Goal: Task Accomplishment & Management: Manage account settings

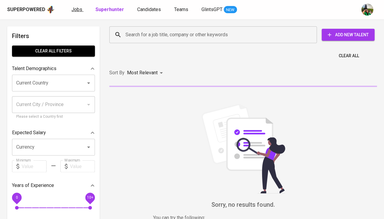
click at [79, 11] on span "Jobs" at bounding box center [76, 10] width 11 height 6
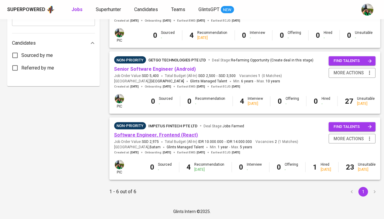
scroll to position [300, 0]
click at [145, 133] on link "Software Engineer, Frontend (React)" at bounding box center [156, 136] width 84 height 6
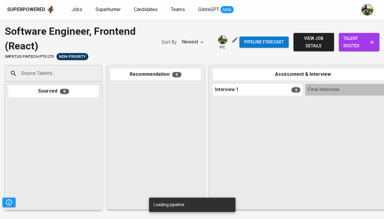
click at [355, 47] on span "talent roster" at bounding box center [358, 42] width 31 height 15
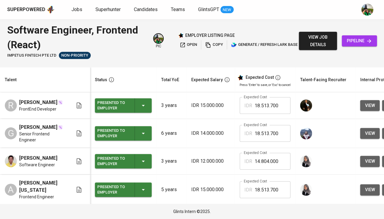
click at [70, 11] on div "Superpowered Jobs Superhunter Candidates Teams GlintsGPT NEW" at bounding box center [182, 9] width 350 height 9
click at [75, 8] on span "Jobs" at bounding box center [76, 10] width 11 height 6
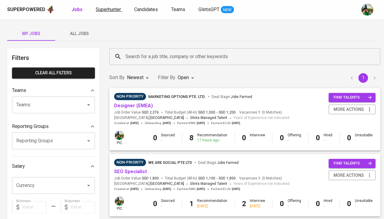
click at [113, 12] on span "Superhunter" at bounding box center [108, 10] width 25 height 6
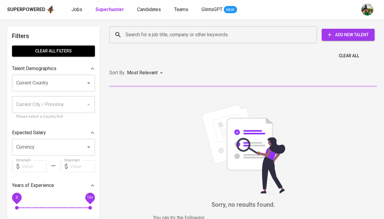
click at [144, 39] on input "Search for a job title, company or other keywords" at bounding box center [214, 34] width 181 height 11
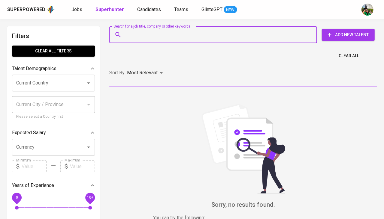
click at [51, 82] on input "Current Country" at bounding box center [45, 82] width 61 height 11
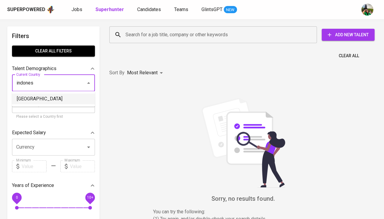
click at [39, 98] on li "[GEOGRAPHIC_DATA]" at bounding box center [53, 99] width 83 height 11
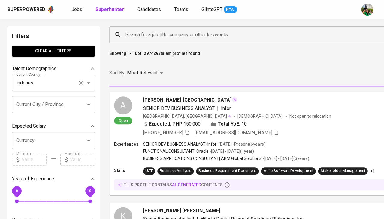
type input "[GEOGRAPHIC_DATA]"
click at [140, 36] on input "Search for a job title, company or other keywords" at bounding box center [273, 34] width 298 height 11
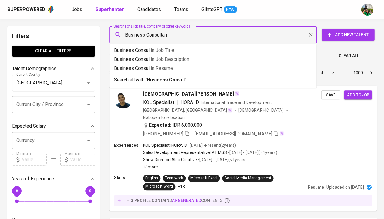
type input "Business Consultant"
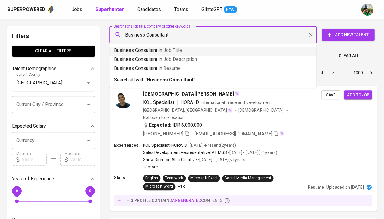
click at [186, 53] on p "Business Consultant in Job Title" at bounding box center [212, 50] width 197 height 7
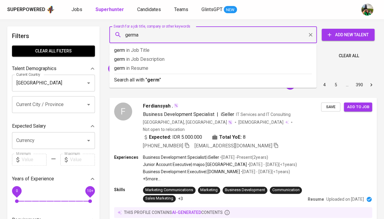
type input "german"
click at [182, 71] on p "german in Resume" at bounding box center [212, 68] width 197 height 7
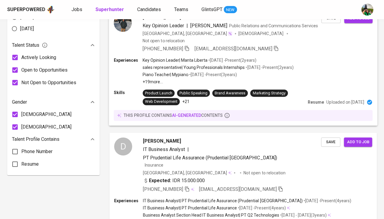
scroll to position [302, 0]
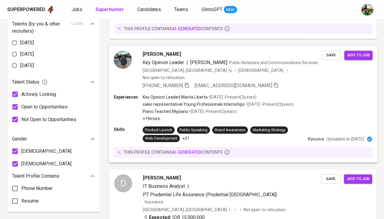
click at [158, 59] on span "Key Opinion Leader" at bounding box center [163, 62] width 41 height 7
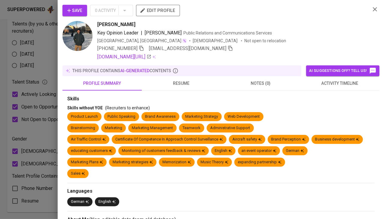
click at [12, 66] on div at bounding box center [192, 109] width 384 height 219
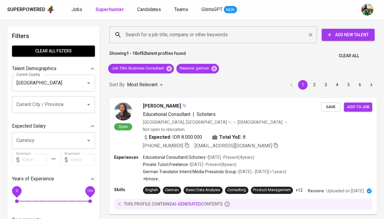
scroll to position [0, 0]
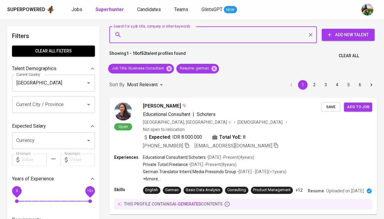
click at [159, 36] on input "Search for a job title, company or other keywords" at bounding box center [214, 34] width 181 height 11
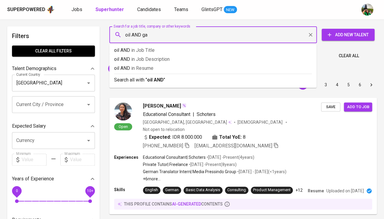
type input "oil AND gas"
click at [143, 67] on span "in Resume" at bounding box center [151, 68] width 22 height 6
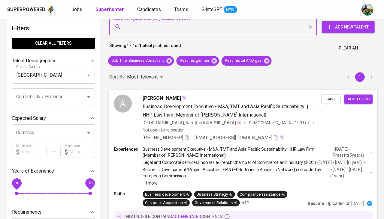
scroll to position [19, 0]
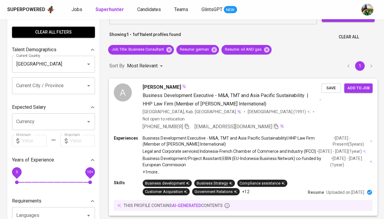
click at [162, 86] on span "Arina Prawiradinata" at bounding box center [162, 86] width 38 height 7
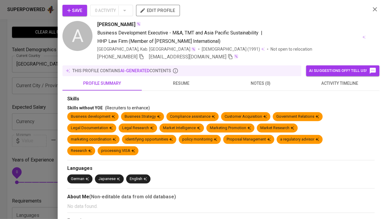
click at [338, 83] on span "activity timeline" at bounding box center [339, 84] width 72 height 8
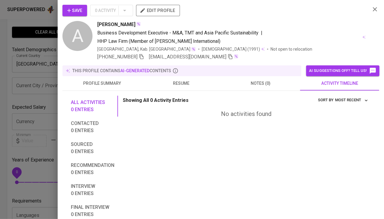
click at [186, 81] on span "resume" at bounding box center [181, 84] width 72 height 8
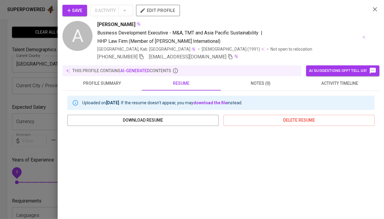
scroll to position [69, 0]
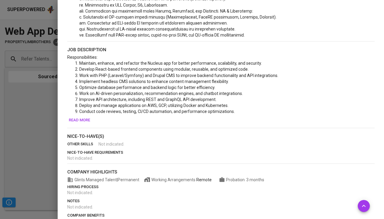
scroll to position [266, 0]
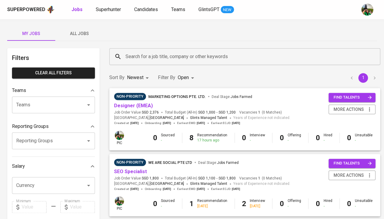
click at [87, 37] on span "All Jobs" at bounding box center [79, 34] width 41 height 8
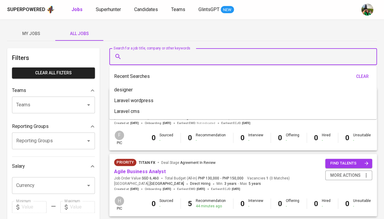
click at [126, 56] on input "Search for a job title, company or other keywords" at bounding box center [244, 56] width 241 height 11
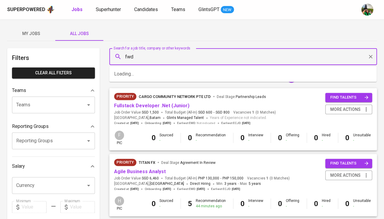
type input "fwd"
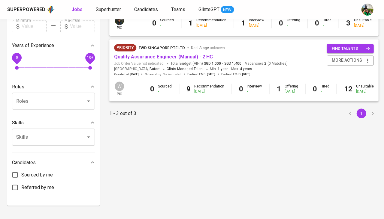
scroll to position [181, 0]
click at [141, 56] on link "Quality Assurance Engineer (Manual) - 2 HC" at bounding box center [163, 57] width 99 height 6
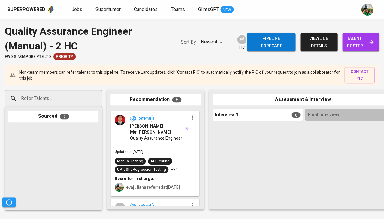
scroll to position [226, 0]
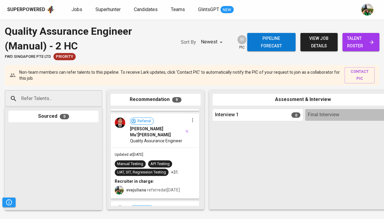
click at [363, 40] on span "talent roster" at bounding box center [360, 42] width 27 height 15
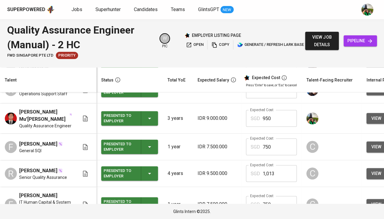
scroll to position [258, 0]
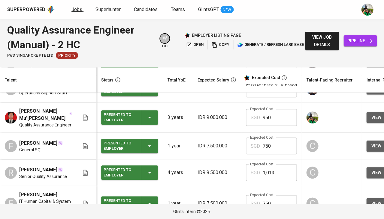
click at [73, 8] on span "Jobs" at bounding box center [76, 10] width 11 height 6
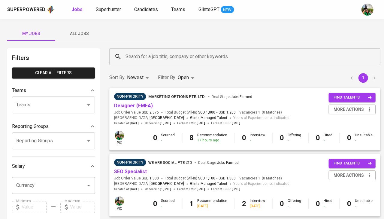
click at [78, 34] on span "All Jobs" at bounding box center [79, 34] width 41 height 8
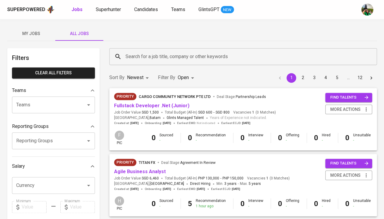
click at [46, 106] on input "Teams" at bounding box center [45, 104] width 61 height 11
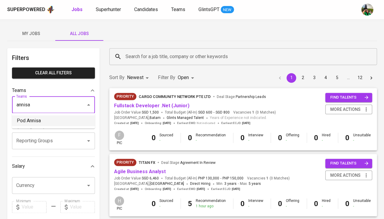
click at [43, 119] on li "Pod Annisa" at bounding box center [53, 121] width 83 height 11
type input "annisa"
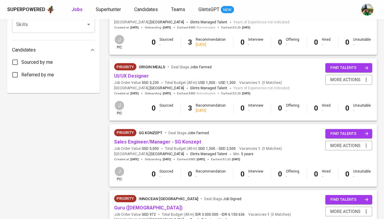
scroll to position [309, 0]
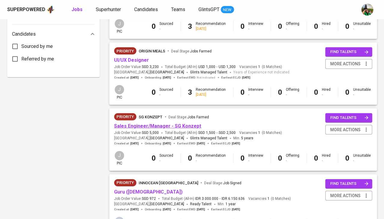
click at [139, 123] on link "Sales Engineer/Manager - SG Konzept" at bounding box center [157, 126] width 87 height 6
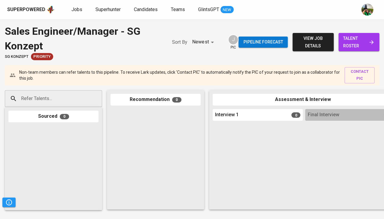
click at [352, 41] on span "talent roster" at bounding box center [358, 42] width 31 height 15
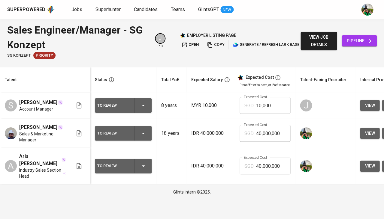
click at [319, 40] on span "view job details" at bounding box center [318, 41] width 27 height 15
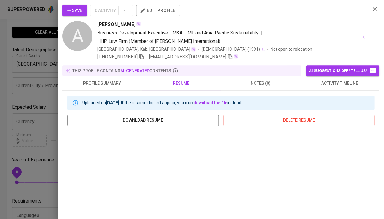
scroll to position [69, 0]
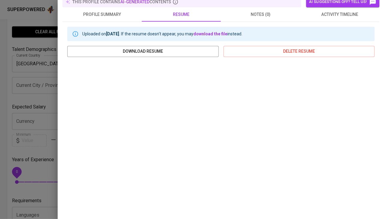
click at [38, 106] on div at bounding box center [192, 109] width 384 height 219
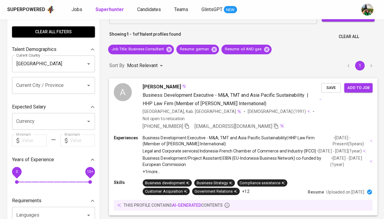
scroll to position [2, 0]
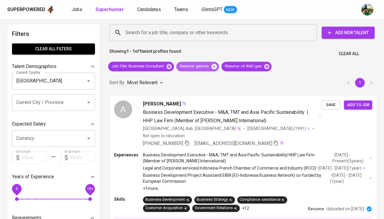
click at [214, 67] on icon at bounding box center [213, 66] width 5 height 5
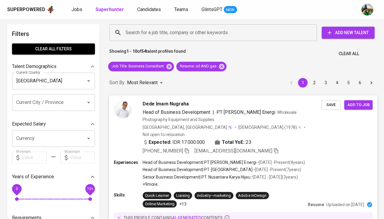
scroll to position [34, 0]
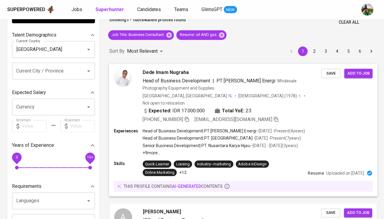
click at [160, 79] on span "Head of Business Development" at bounding box center [177, 81] width 68 height 6
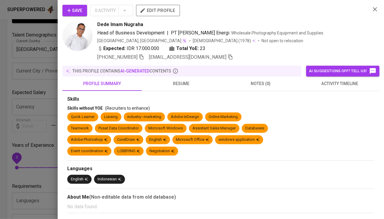
click at [326, 88] on button "activity timeline" at bounding box center [339, 84] width 79 height 14
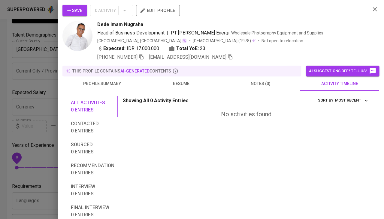
click at [178, 84] on span "resume" at bounding box center [181, 84] width 72 height 8
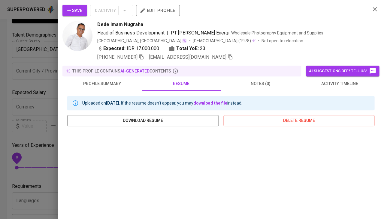
click at [143, 55] on icon "button" at bounding box center [141, 56] width 5 height 5
click at [78, 12] on span "Save" at bounding box center [74, 11] width 15 height 8
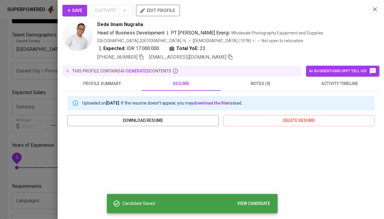
click at [46, 128] on div at bounding box center [192, 109] width 384 height 219
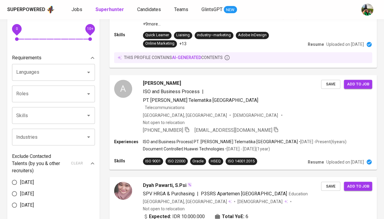
scroll to position [197, 0]
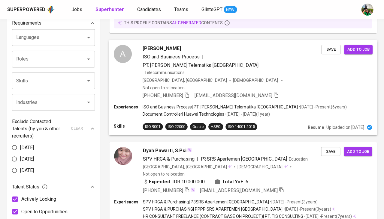
click at [145, 54] on span "ISO and Business Process" at bounding box center [171, 57] width 57 height 6
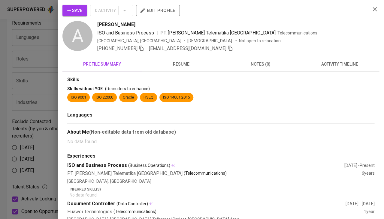
click at [336, 63] on span "activity timeline" at bounding box center [339, 65] width 72 height 8
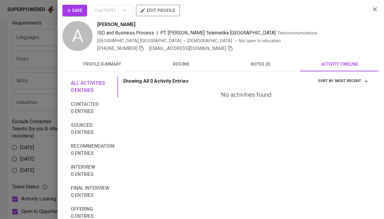
click at [185, 61] on span "resume" at bounding box center [181, 65] width 72 height 8
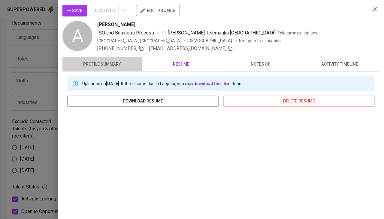
click at [108, 63] on span "profile summary" at bounding box center [102, 65] width 72 height 8
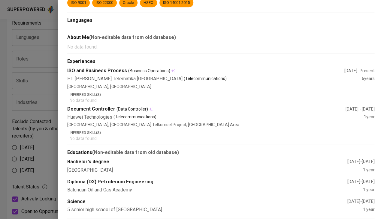
scroll to position [95, 0]
click at [39, 137] on div at bounding box center [192, 109] width 384 height 219
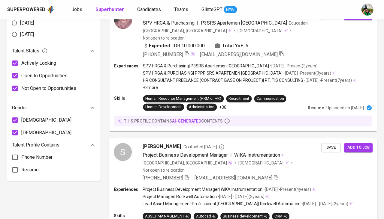
scroll to position [377, 0]
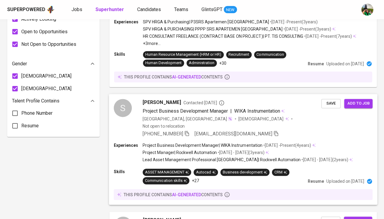
click at [179, 99] on div "Sofian Priantony Contacted 9 months ago" at bounding box center [232, 102] width 179 height 7
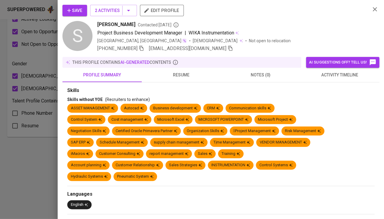
click at [186, 72] on span "resume" at bounding box center [181, 75] width 72 height 8
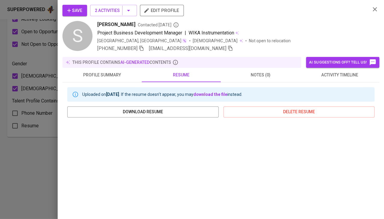
click at [183, 78] on span "resume" at bounding box center [181, 75] width 72 height 8
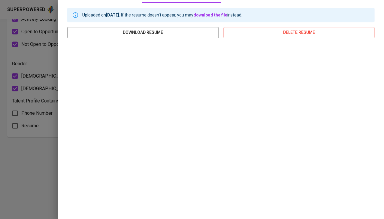
scroll to position [0, 0]
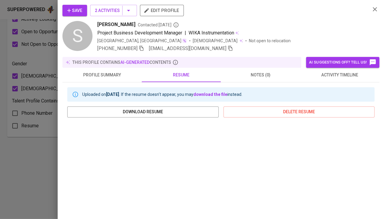
click at [338, 77] on span "activity timeline" at bounding box center [339, 75] width 72 height 8
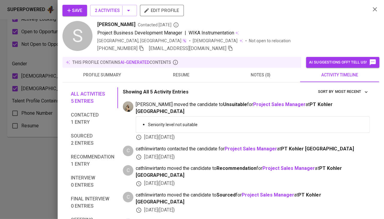
scroll to position [0, 0]
click at [69, 8] on icon "button" at bounding box center [69, 11] width 6 height 6
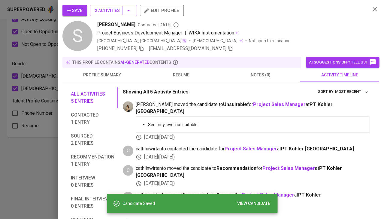
click at [250, 146] on b "Project Sales Manager" at bounding box center [250, 149] width 53 height 6
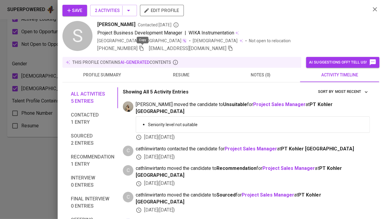
click at [143, 48] on icon "button" at bounding box center [141, 48] width 4 height 5
click at [78, 8] on span "Save" at bounding box center [74, 11] width 15 height 8
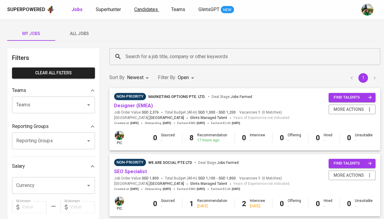
click at [143, 11] on span "Candidates" at bounding box center [146, 10] width 24 height 6
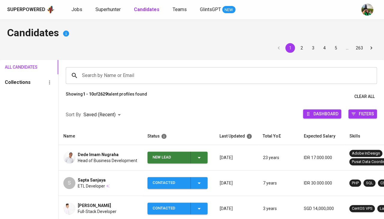
click at [198, 158] on icon "button" at bounding box center [198, 157] width 7 height 7
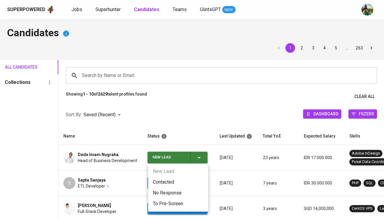
click at [167, 183] on li "Contacted" at bounding box center [178, 182] width 60 height 11
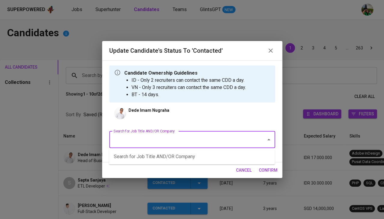
click at [176, 138] on input "Search for Job Title AND/OR Company" at bounding box center [183, 139] width 143 height 11
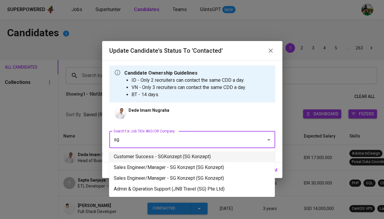
click at [205, 155] on li "Customer Success - SGKonzept (SG Konzept)" at bounding box center [192, 157] width 166 height 11
type input "sg"
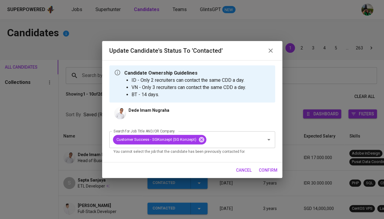
click at [267, 172] on span "confirm" at bounding box center [268, 171] width 19 height 8
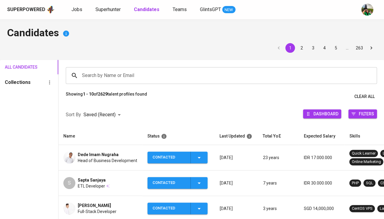
click at [93, 156] on span "Dede Imam Nugraha" at bounding box center [98, 155] width 41 height 6
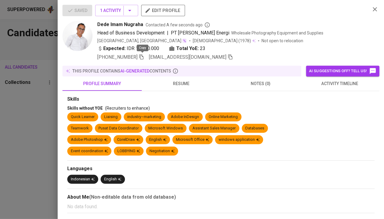
click at [142, 57] on icon "button" at bounding box center [141, 56] width 5 height 5
click at [15, 146] on div at bounding box center [192, 109] width 384 height 219
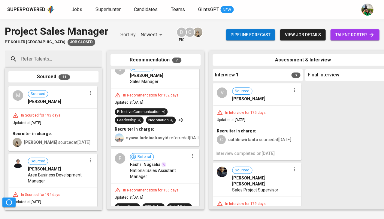
scroll to position [198, 0]
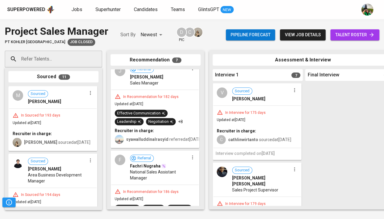
click at [176, 98] on div "In Recommendation for 182 days" at bounding box center [151, 97] width 60 height 5
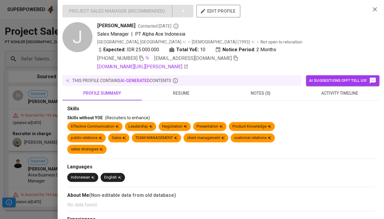
click at [183, 90] on span "resume" at bounding box center [181, 94] width 72 height 8
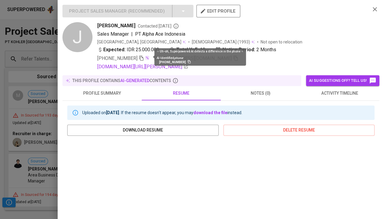
scroll to position [0, 0]
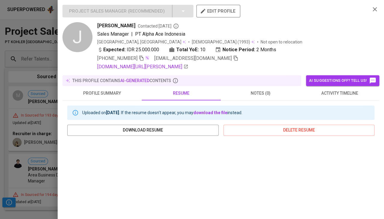
click at [350, 93] on span "activity timeline" at bounding box center [339, 94] width 72 height 8
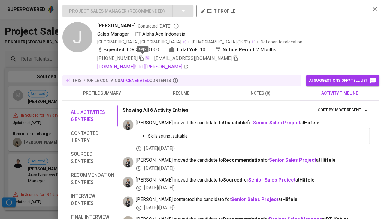
click at [143, 57] on icon "button" at bounding box center [141, 58] width 5 height 5
click at [233, 56] on icon "button" at bounding box center [235, 58] width 5 height 5
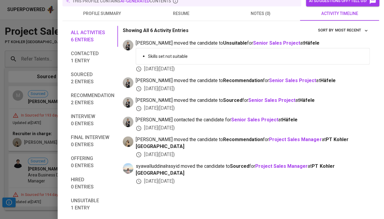
click at [40, 164] on div at bounding box center [192, 109] width 384 height 219
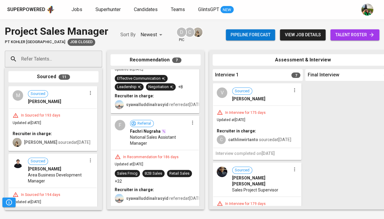
scroll to position [239, 0]
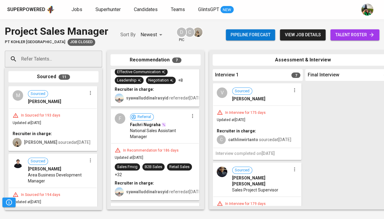
click at [272, 128] on div "Recruiter in charge:" at bounding box center [257, 131] width 80 height 6
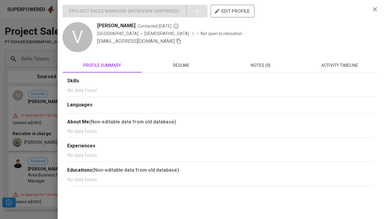
click at [182, 67] on span "resume" at bounding box center [181, 66] width 72 height 8
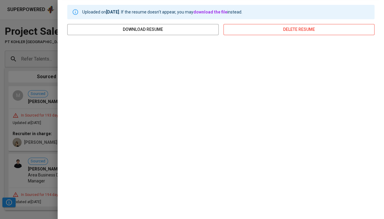
scroll to position [73, 0]
click at [40, 120] on div at bounding box center [192, 109] width 384 height 219
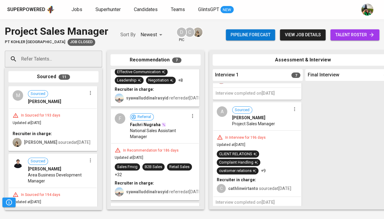
scroll to position [0, 0]
click at [268, 141] on div "In Interview for 196 days Updated at Feb 03, 2025 CLIENT RELATIONS Complaint Ha…" at bounding box center [257, 164] width 88 height 66
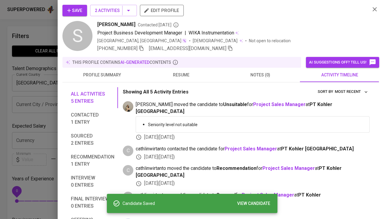
scroll to position [378, 0]
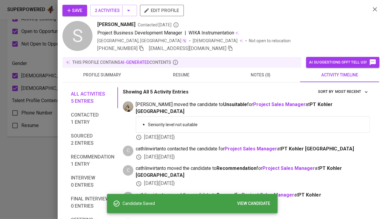
click at [75, 7] on span "Save" at bounding box center [74, 11] width 15 height 8
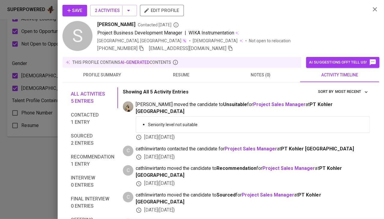
click at [35, 158] on div at bounding box center [192, 109] width 384 height 219
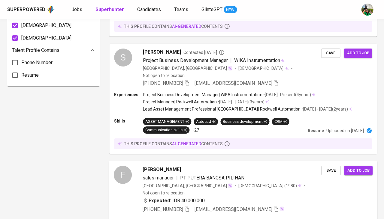
scroll to position [466, 0]
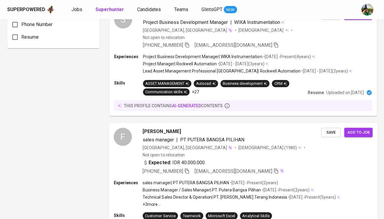
click at [156, 137] on span "sales manager" at bounding box center [158, 140] width 31 height 6
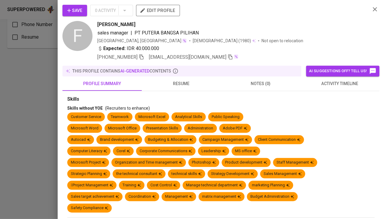
click at [345, 84] on span "activity timeline" at bounding box center [339, 84] width 72 height 8
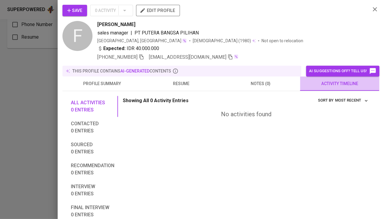
click at [339, 84] on span "activity timeline" at bounding box center [339, 84] width 72 height 8
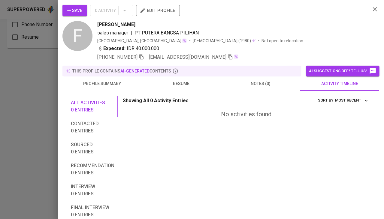
click at [181, 86] on button "resume" at bounding box center [181, 84] width 79 height 14
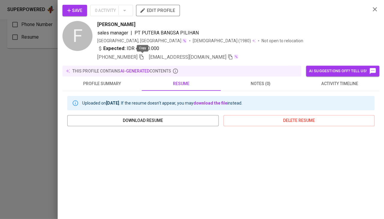
click at [143, 57] on icon "button" at bounding box center [141, 57] width 4 height 5
click at [75, 10] on span "Save" at bounding box center [74, 11] width 15 height 8
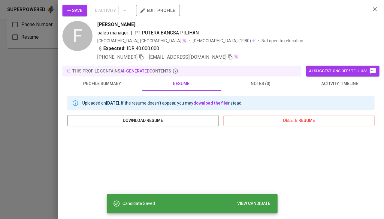
click at [0, 123] on div at bounding box center [192, 109] width 384 height 219
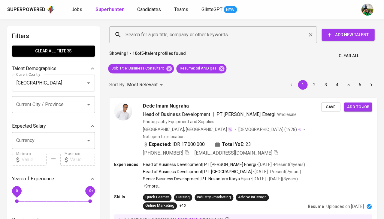
scroll to position [0, 0]
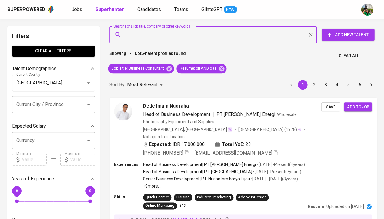
click at [153, 38] on input "Search for a job title, company or other keywords" at bounding box center [214, 34] width 181 height 11
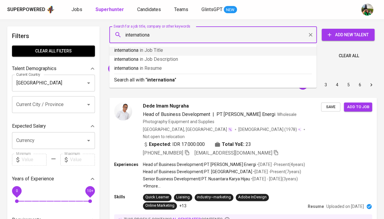
type input "international"
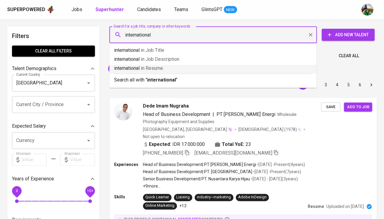
click at [149, 67] on span "in Resume" at bounding box center [152, 68] width 22 height 6
click at [149, 67] on span "Job Title : Business Consultant" at bounding box center [137, 69] width 59 height 6
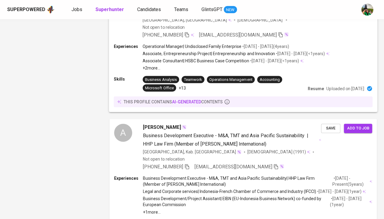
scroll to position [1084, 0]
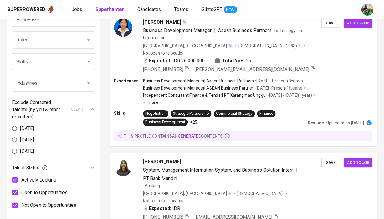
scroll to position [227, 0]
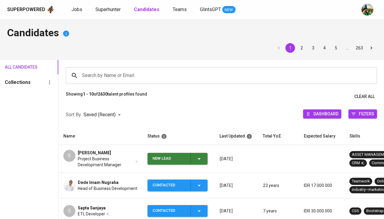
click at [196, 160] on div "New Lead" at bounding box center [177, 159] width 50 height 12
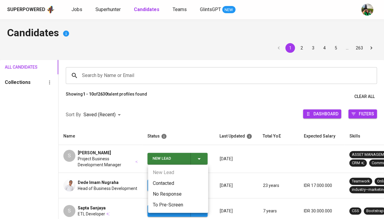
click at [167, 182] on li "Contacted" at bounding box center [178, 183] width 60 height 11
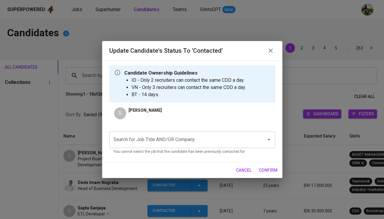
click at [173, 137] on input "Search for Job Title AND/OR Company" at bounding box center [183, 139] width 143 height 11
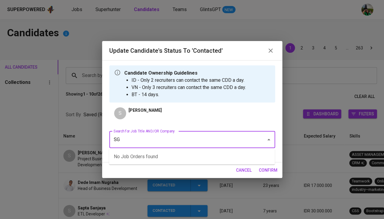
type input "S"
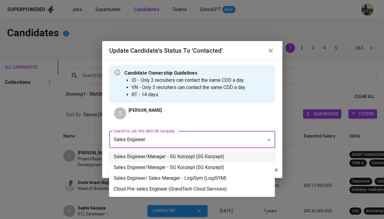
click at [185, 158] on li "Sales Engineer/Manager - SG Konzept (SG Konzept)" at bounding box center [192, 157] width 166 height 11
type input "Sales Engineer"
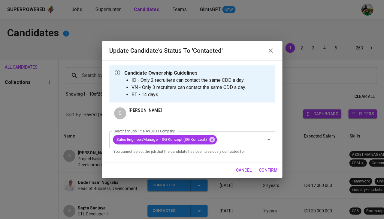
click at [268, 170] on span "confirm" at bounding box center [268, 171] width 19 height 8
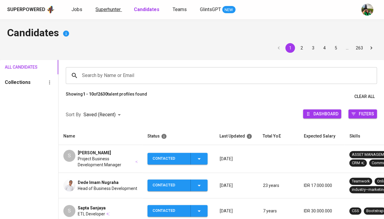
click at [105, 11] on span "Superhunter" at bounding box center [107, 10] width 25 height 6
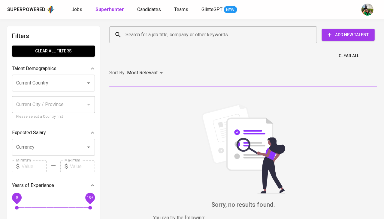
click at [145, 36] on input "Search for a job title, company or other keywords" at bounding box center [214, 34] width 181 height 11
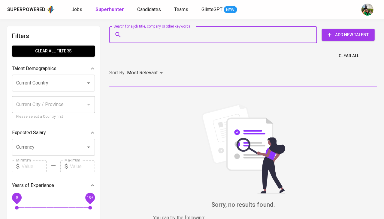
paste input "[EMAIL_ADDRESS][DOMAIN_NAME]"
type input "[EMAIL_ADDRESS][DOMAIN_NAME]"
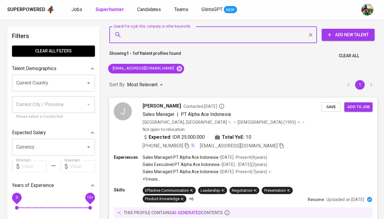
click at [328, 108] on span "Save" at bounding box center [330, 107] width 13 height 7
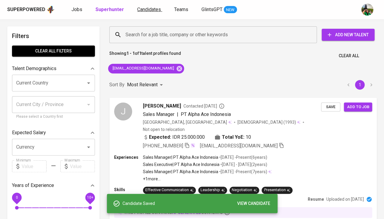
click at [148, 11] on span "Candidates" at bounding box center [149, 10] width 24 height 6
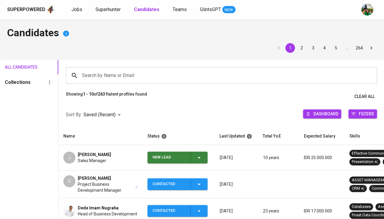
click at [205, 166] on td "New Lead" at bounding box center [179, 158] width 72 height 26
click at [203, 158] on span "New Lead" at bounding box center [177, 158] width 55 height 12
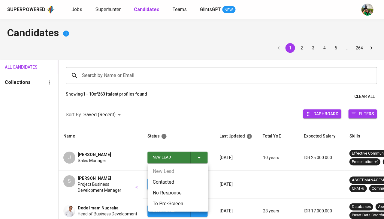
click at [177, 182] on li "Contacted" at bounding box center [178, 182] width 60 height 11
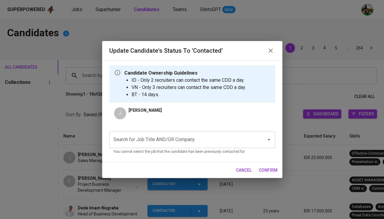
click at [154, 139] on input "Search for Job Title AND/OR Company" at bounding box center [183, 139] width 143 height 11
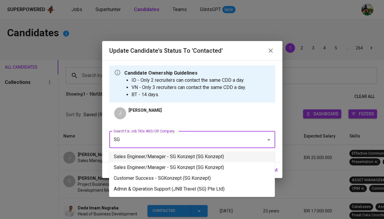
click at [158, 157] on li "Sales Engineer/Manager - SG Konzept (SG Konzept)" at bounding box center [192, 157] width 166 height 11
type input "SG"
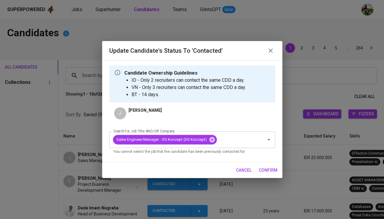
click at [270, 174] on button "confirm" at bounding box center [267, 170] width 23 height 11
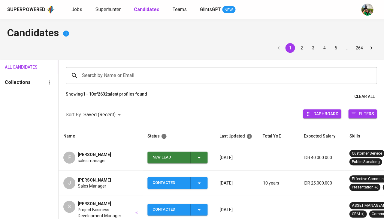
click at [200, 158] on icon "button" at bounding box center [198, 157] width 7 height 7
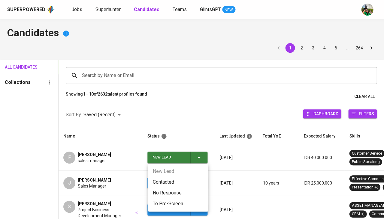
click at [170, 179] on li "Contacted" at bounding box center [178, 182] width 60 height 11
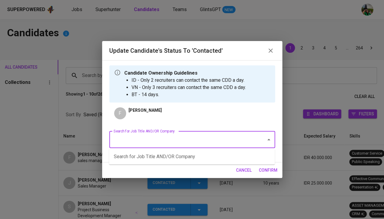
click at [156, 142] on input "Search for Job Title AND/OR Company" at bounding box center [183, 139] width 143 height 11
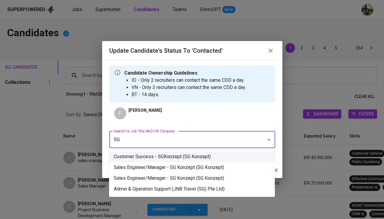
click at [149, 157] on li "Customer Success - SGKonzept (SG Konzept)" at bounding box center [192, 157] width 166 height 11
type input "SG"
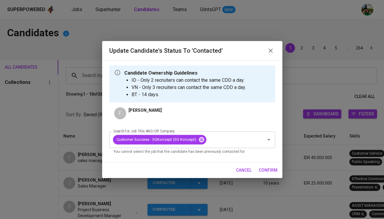
click at [270, 169] on span "confirm" at bounding box center [268, 171] width 19 height 8
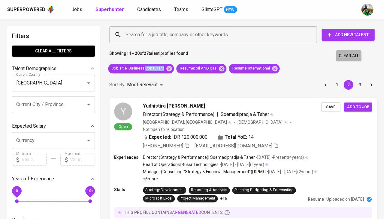
click at [347, 54] on span "Clear All" at bounding box center [348, 56] width 20 height 8
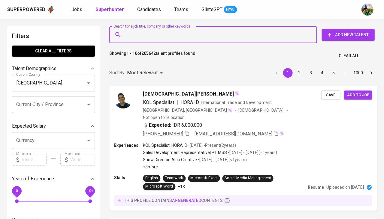
click at [182, 34] on input "Search for a job title, company or other keywords" at bounding box center [214, 34] width 181 height 11
paste input "Proxima Consulting"
type input "Proxima Consulting"
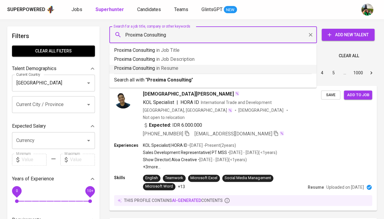
click at [165, 69] on span "in [GEOGRAPHIC_DATA]" at bounding box center [167, 68] width 22 height 6
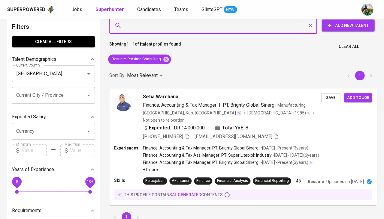
scroll to position [15, 0]
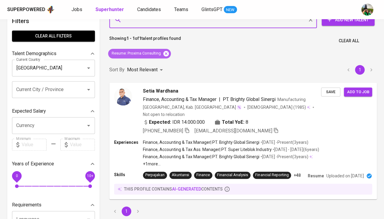
click at [169, 56] on icon at bounding box center [166, 53] width 7 height 7
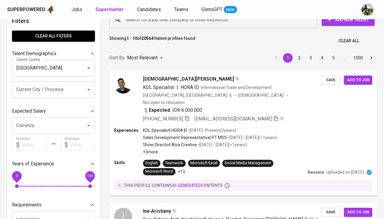
click at [158, 26] on div "Search for a job title, company or other keywords" at bounding box center [212, 19] width 207 height 17
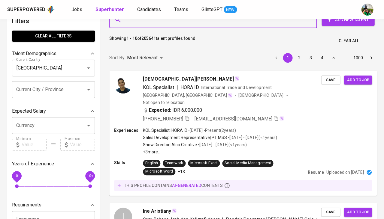
paste input ". YCP Group"
type input ". YCP Group"
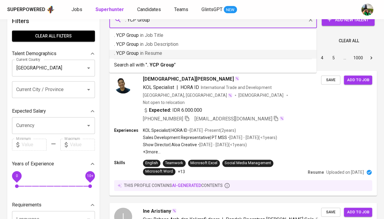
click at [164, 53] on p ". YCP Group in Resume" at bounding box center [212, 53] width 197 height 7
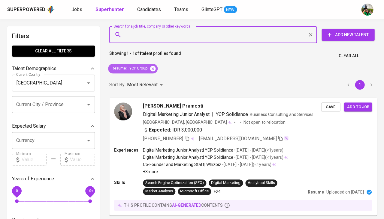
click at [152, 68] on icon at bounding box center [152, 68] width 7 height 7
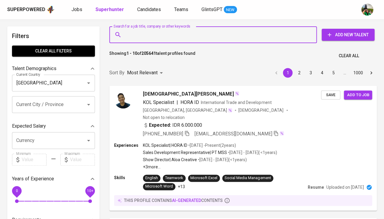
click at [168, 35] on input "Search for a job title, company or other keywords" at bounding box center [214, 34] width 181 height 11
paste input "Tura Consulting Indonesia"
type input "Tura Consulting Indonesia"
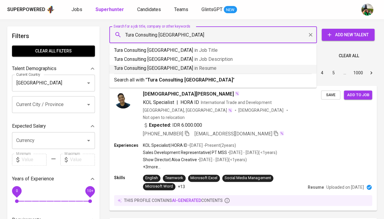
click at [168, 68] on p "Tura Consulting Indonesia in Resume" at bounding box center [212, 68] width 197 height 7
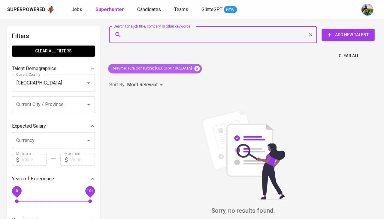
click at [194, 68] on icon at bounding box center [196, 68] width 5 height 5
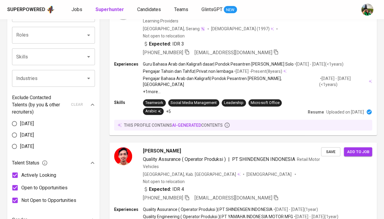
scroll to position [192, 0]
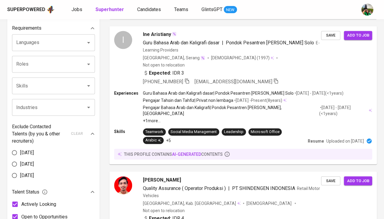
click at [59, 107] on input "Industries" at bounding box center [45, 107] width 61 height 11
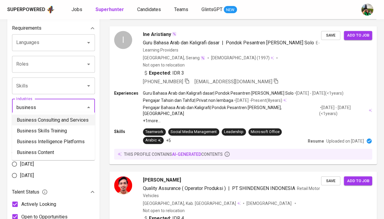
click at [47, 120] on li "Business Consulting and Services" at bounding box center [53, 120] width 83 height 11
type input "business"
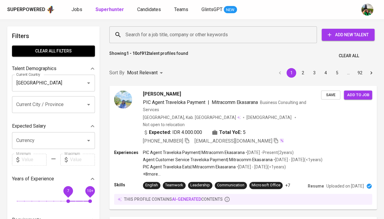
drag, startPoint x: 18, startPoint y: 199, endPoint x: 69, endPoint y: 197, distance: 51.4
click at [69, 200] on span "7" at bounding box center [68, 202] width 4 height 4
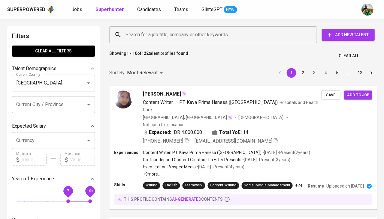
click at [183, 37] on input "Search for a job title, company or other keywords" at bounding box center [214, 34] width 181 height 11
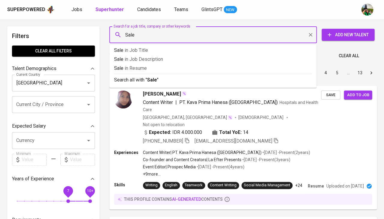
type input "Sales"
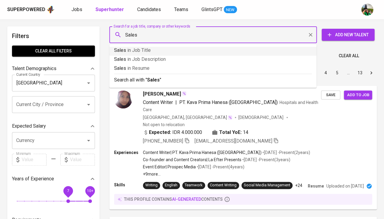
click at [157, 52] on p "Sales in Job Title" at bounding box center [212, 50] width 197 height 7
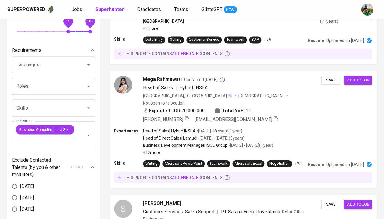
scroll to position [171, 0]
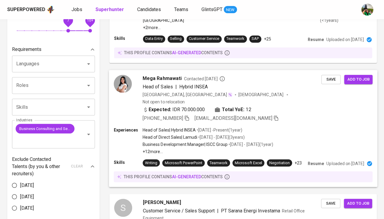
click at [176, 75] on span "Mega Rahmawati" at bounding box center [162, 78] width 39 height 7
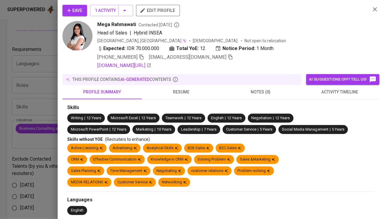
click at [180, 96] on span "resume" at bounding box center [181, 93] width 72 height 8
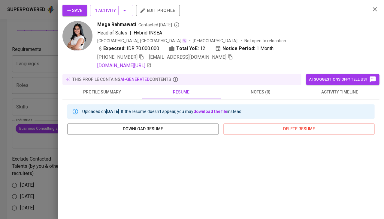
scroll to position [116, 0]
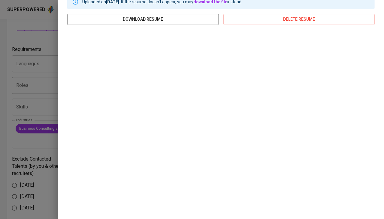
click at [42, 146] on div at bounding box center [192, 109] width 384 height 219
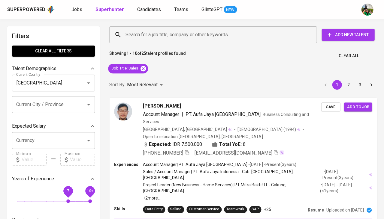
scroll to position [0, 0]
click at [142, 70] on icon at bounding box center [142, 68] width 5 height 5
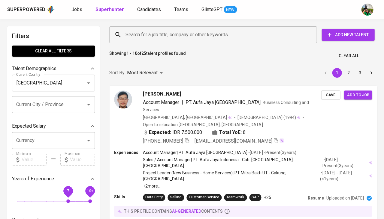
click at [142, 33] on input "Search for a job title, company or other keywords" at bounding box center [214, 34] width 181 height 11
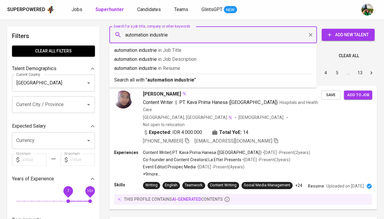
type input "automation industries"
click at [187, 65] on p "automation industries in [GEOGRAPHIC_DATA]" at bounding box center [212, 68] width 197 height 7
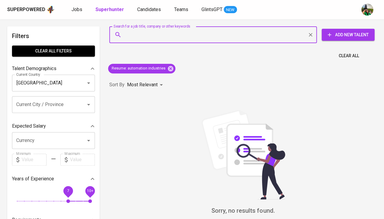
click at [18, 197] on span "7 10+" at bounding box center [53, 201] width 73 height 8
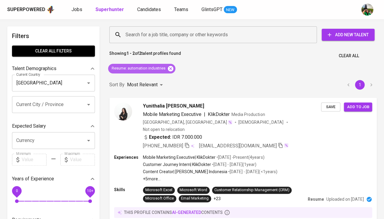
click at [172, 67] on icon at bounding box center [170, 68] width 5 height 5
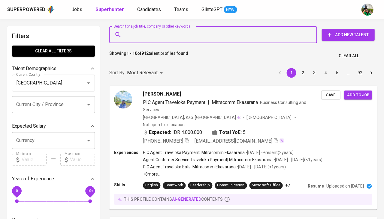
click at [170, 32] on input "Search for a job title, company or other keywords" at bounding box center [214, 34] width 181 height 11
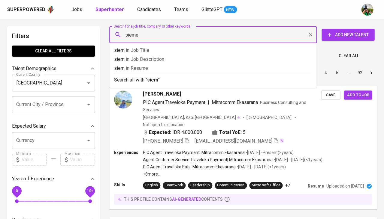
type input "[PERSON_NAME]"
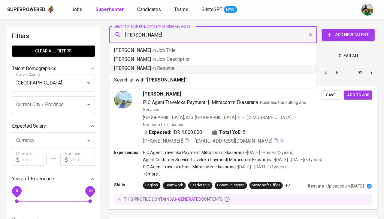
click at [152, 68] on span "in [GEOGRAPHIC_DATA]" at bounding box center [163, 68] width 22 height 6
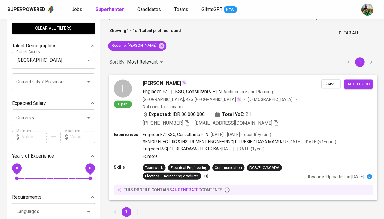
scroll to position [23, 0]
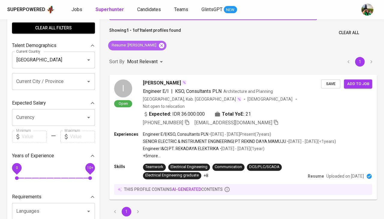
click at [159, 46] on icon at bounding box center [161, 45] width 5 height 5
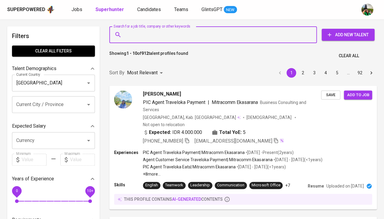
click at [146, 33] on input "Search for a job title, company or other keywords" at bounding box center [214, 34] width 181 height 11
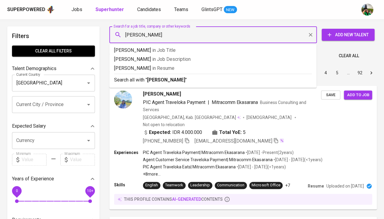
type input "[PERSON_NAME]"
click at [152, 68] on span "in [GEOGRAPHIC_DATA]" at bounding box center [163, 68] width 22 height 6
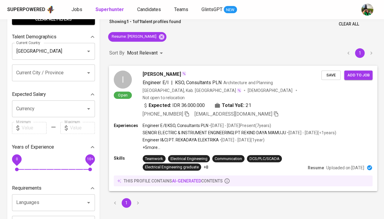
scroll to position [39, 0]
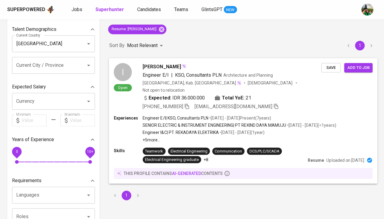
click at [158, 82] on div "[GEOGRAPHIC_DATA], Kab. [GEOGRAPHIC_DATA]" at bounding box center [192, 83] width 99 height 6
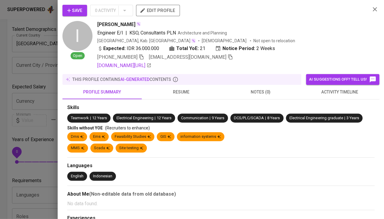
click at [180, 90] on span "resume" at bounding box center [181, 93] width 72 height 8
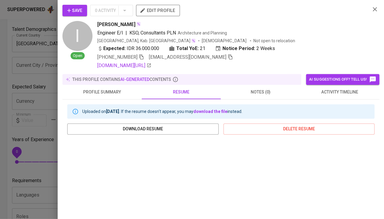
scroll to position [107, 0]
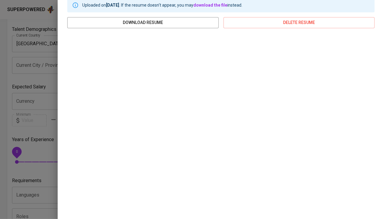
click at [26, 157] on div at bounding box center [192, 109] width 384 height 219
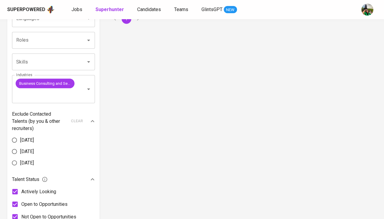
scroll to position [215, 0]
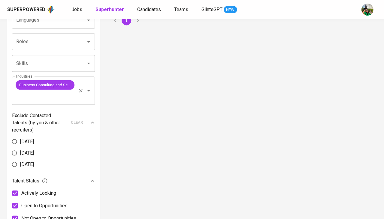
click at [80, 88] on icon "Clear" at bounding box center [81, 91] width 6 height 6
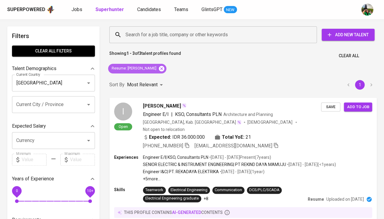
click at [159, 67] on icon at bounding box center [161, 68] width 5 height 5
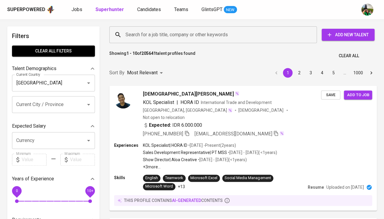
click at [146, 37] on input "Search for a job title, company or other keywords" at bounding box center [214, 34] width 181 height 11
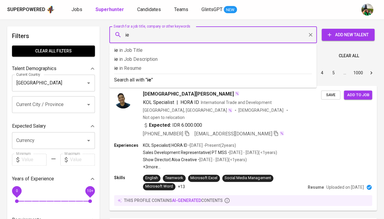
type input "i"
type input "siemen"
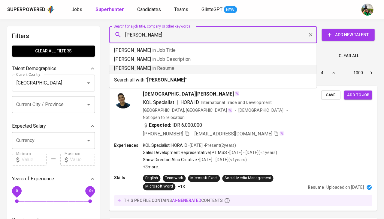
click at [152, 68] on span "in Resume" at bounding box center [163, 68] width 22 height 6
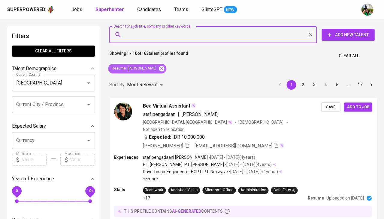
click at [159, 70] on icon at bounding box center [161, 68] width 5 height 5
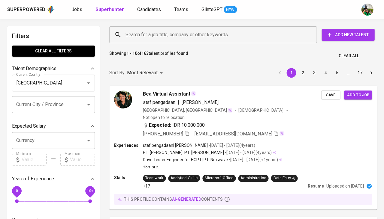
click at [162, 38] on input "Search for a job title, company or other keywords" at bounding box center [214, 34] width 181 height 11
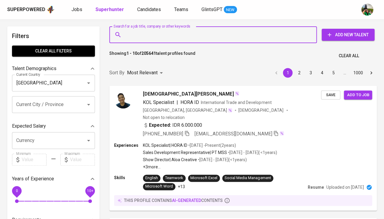
click at [162, 38] on input "Search for a job title, company or other keywords" at bounding box center [214, 34] width 181 height 11
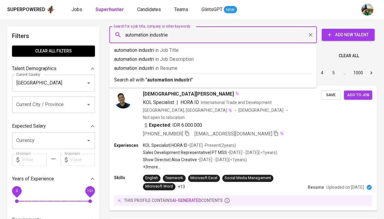
type input "automation industries"
click at [163, 66] on span "in Resume" at bounding box center [172, 68] width 22 height 6
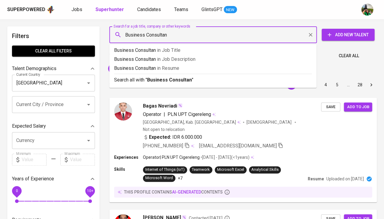
type input "Business Consultant"
click at [157, 69] on p "Business Consultant in Resume" at bounding box center [212, 68] width 197 height 7
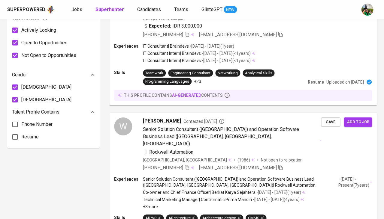
scroll to position [367, 0]
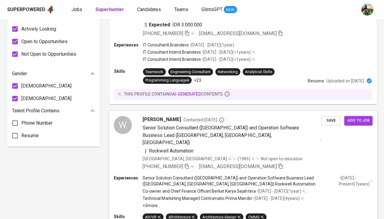
click at [169, 116] on span "[PERSON_NAME]" at bounding box center [162, 119] width 38 height 7
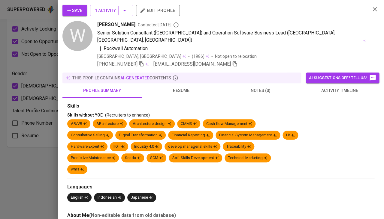
click at [337, 87] on span "activity timeline" at bounding box center [339, 91] width 72 height 8
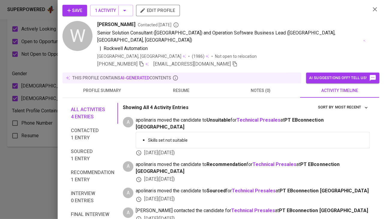
click at [180, 87] on span "resume" at bounding box center [181, 91] width 72 height 8
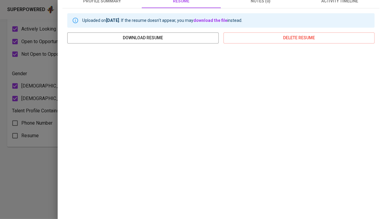
scroll to position [0, 0]
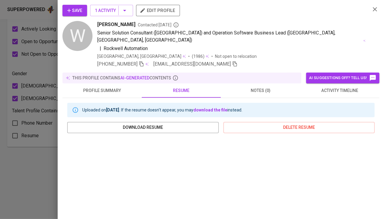
click at [75, 8] on span "Save" at bounding box center [74, 11] width 15 height 8
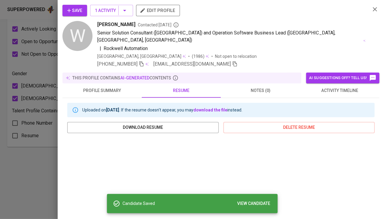
click at [114, 24] on span "[PERSON_NAME]" at bounding box center [116, 24] width 38 height 7
copy span "[PERSON_NAME]"
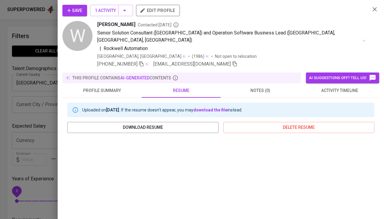
scroll to position [368, 0]
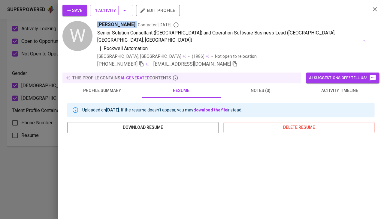
click at [111, 87] on span "profile summary" at bounding box center [102, 91] width 72 height 8
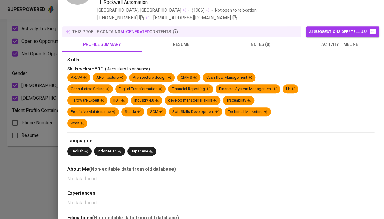
scroll to position [-2, 0]
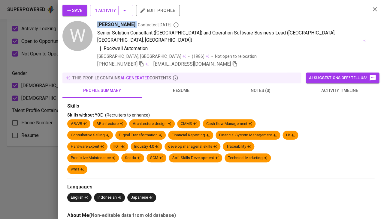
click at [175, 87] on span "resume" at bounding box center [181, 91] width 72 height 8
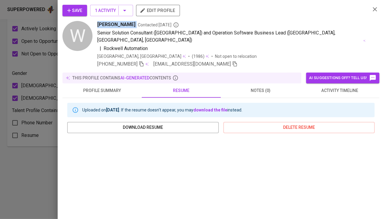
scroll to position [0, 0]
click at [75, 6] on button "Save" at bounding box center [74, 10] width 25 height 11
click at [54, 193] on div at bounding box center [192, 109] width 384 height 219
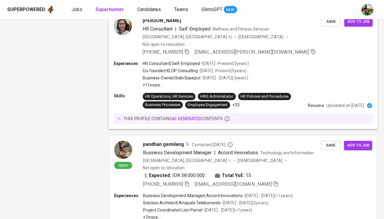
scroll to position [877, 0]
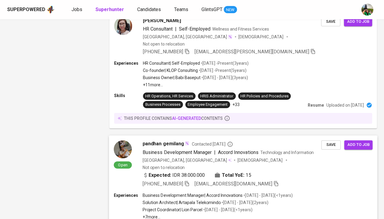
click at [164, 141] on span "pandhan gemilang" at bounding box center [163, 144] width 41 height 7
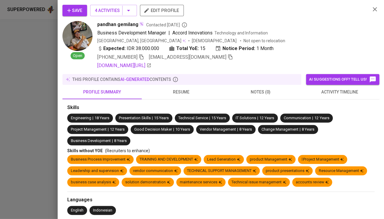
click at [180, 92] on span "resume" at bounding box center [181, 93] width 72 height 8
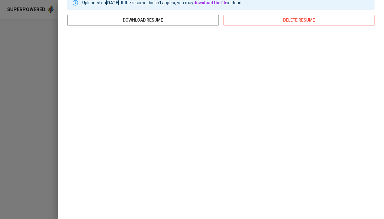
scroll to position [108, 0]
click at [13, 107] on div at bounding box center [192, 109] width 384 height 219
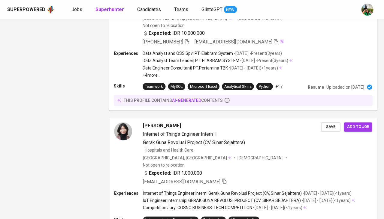
scroll to position [1151, 0]
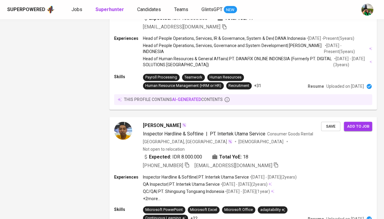
scroll to position [1181, 0]
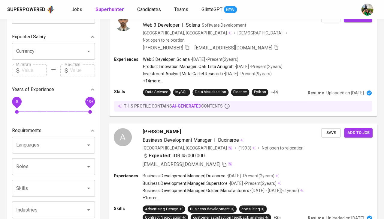
scroll to position [131, 0]
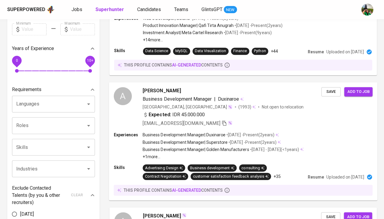
click at [161, 96] on span "Business Development Manager" at bounding box center [177, 99] width 69 height 6
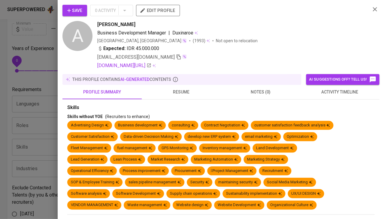
click at [187, 97] on button "resume" at bounding box center [181, 92] width 79 height 14
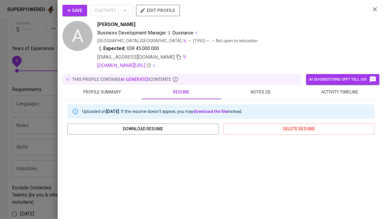
scroll to position [47, 0]
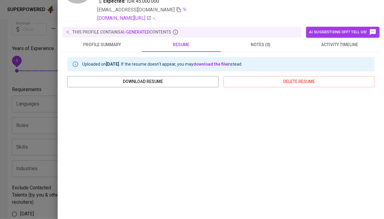
click at [37, 141] on div at bounding box center [192, 109] width 384 height 219
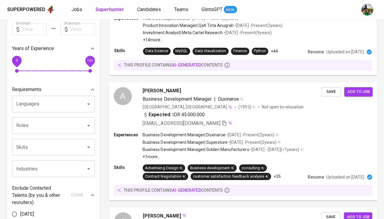
scroll to position [263, 0]
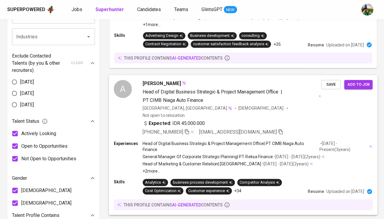
click at [155, 89] on span "Head of Digital Business Strategic & Project Management Office" at bounding box center [210, 92] width 135 height 6
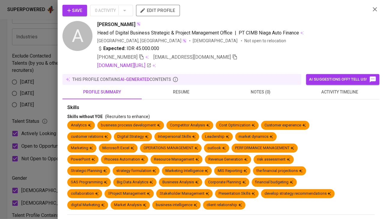
click at [182, 89] on span "resume" at bounding box center [181, 93] width 72 height 8
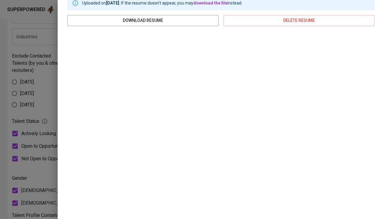
scroll to position [108, 0]
click at [49, 102] on div at bounding box center [192, 109] width 384 height 219
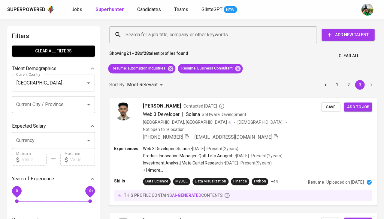
scroll to position [0, 0]
click at [240, 70] on icon at bounding box center [237, 68] width 7 height 7
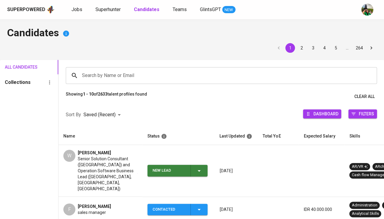
click at [200, 167] on icon "button" at bounding box center [198, 170] width 7 height 7
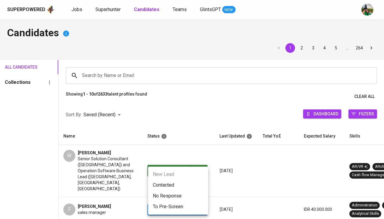
click at [174, 187] on li "Contacted" at bounding box center [178, 185] width 60 height 11
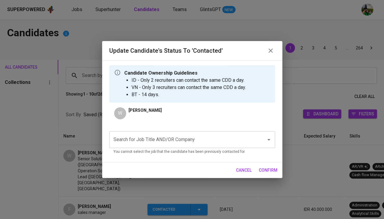
click at [155, 143] on input "Search for Job Title AND/OR Company" at bounding box center [183, 139] width 143 height 11
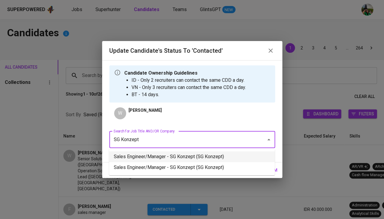
click at [164, 154] on li "Sales Engineer/Manager - SG Konzept (SG Konzept)" at bounding box center [192, 157] width 166 height 11
type input "SG Konzept"
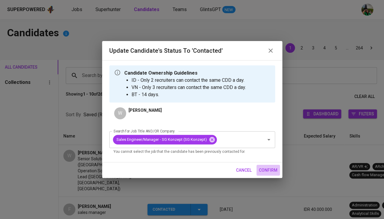
click at [271, 171] on span "confirm" at bounding box center [268, 171] width 19 height 8
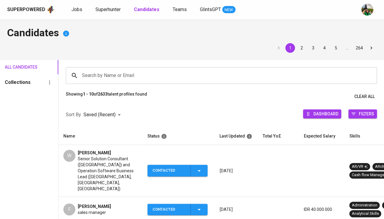
click at [92, 158] on span "Senior Solution Consultant ([GEOGRAPHIC_DATA]) and Operation Software Business …" at bounding box center [107, 174] width 59 height 36
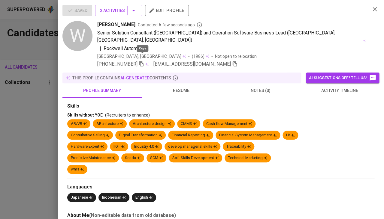
click at [140, 61] on icon "button" at bounding box center [141, 63] width 5 height 5
click at [341, 87] on span "activity timeline" at bounding box center [339, 91] width 72 height 8
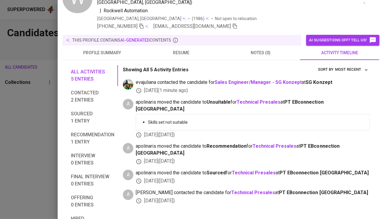
scroll to position [40, 0]
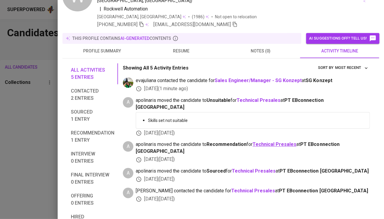
click at [273, 142] on b "Technical Presales" at bounding box center [274, 145] width 44 height 6
click at [2, 124] on div at bounding box center [192, 109] width 384 height 219
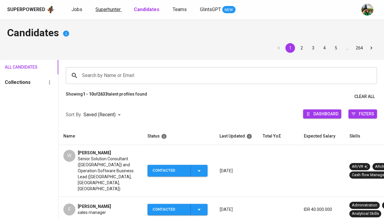
click at [109, 12] on span "Superhunter" at bounding box center [107, 10] width 25 height 6
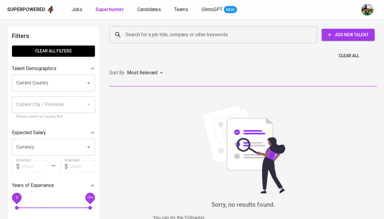
click at [162, 35] on input "Search for a job title, company or other keywords" at bounding box center [214, 34] width 181 height 11
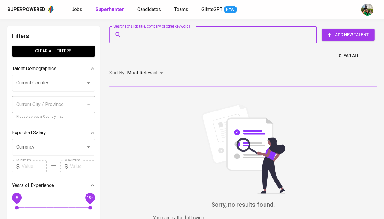
paste input "deniaz.94@gmail.com"
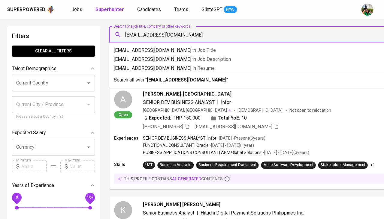
type input "deniaz.94@gmail.com"
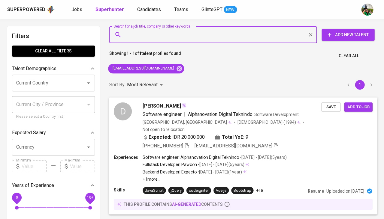
click at [146, 108] on span "Denis" at bounding box center [162, 105] width 38 height 7
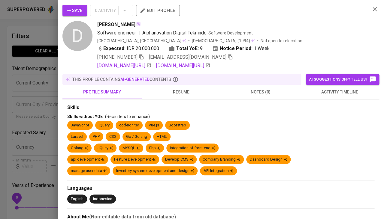
click at [336, 93] on span "activity timeline" at bounding box center [339, 93] width 72 height 8
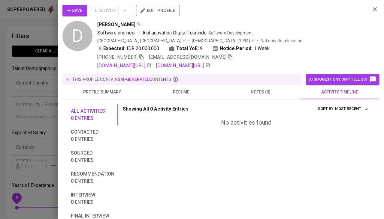
click at [76, 10] on span "Save" at bounding box center [74, 11] width 15 height 8
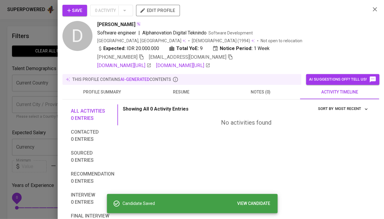
click at [186, 89] on span "resume" at bounding box center [181, 93] width 72 height 8
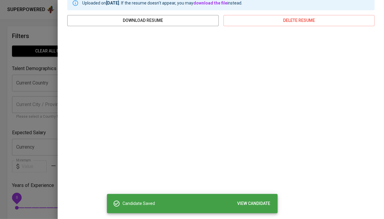
scroll to position [108, 0]
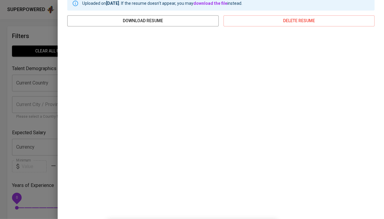
click at [25, 82] on div at bounding box center [192, 109] width 384 height 219
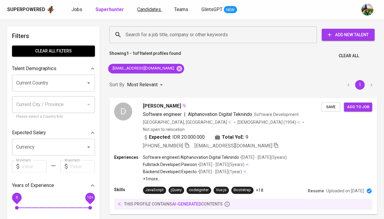
click at [154, 10] on span "Candidates" at bounding box center [149, 10] width 24 height 6
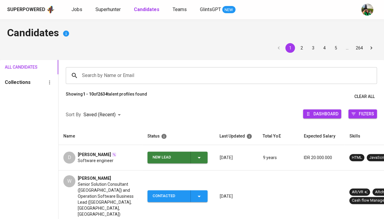
click at [199, 158] on icon "button" at bounding box center [198, 157] width 7 height 7
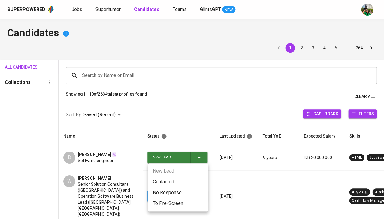
click at [159, 180] on li "Contacted" at bounding box center [178, 182] width 60 height 11
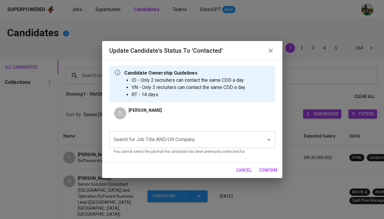
click at [152, 137] on input "Search for Job Title AND/OR Company" at bounding box center [183, 139] width 143 height 11
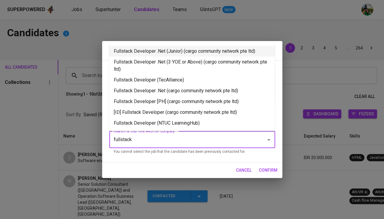
click at [174, 54] on li "Fullstack Developer .Net (Junior) (cargo community network pte ltd)" at bounding box center [192, 51] width 166 height 11
type input "fullstack"
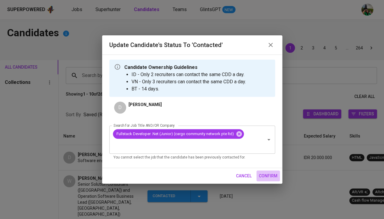
click at [272, 175] on span "confirm" at bounding box center [268, 177] width 19 height 8
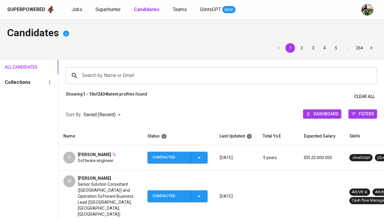
click at [86, 156] on span "Denis" at bounding box center [94, 155] width 33 height 6
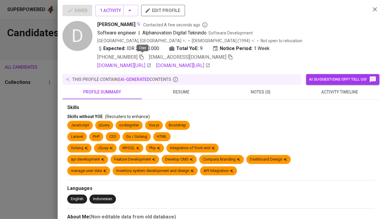
click at [143, 57] on icon "button" at bounding box center [141, 57] width 4 height 5
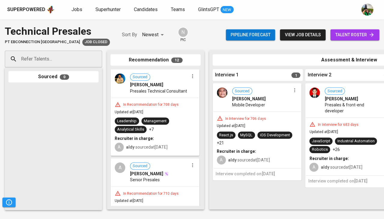
click at [171, 104] on div "In Recommendation for 708 days" at bounding box center [151, 104] width 60 height 5
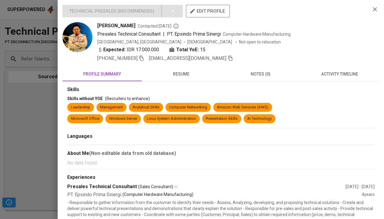
click at [185, 77] on button "resume" at bounding box center [181, 74] width 79 height 14
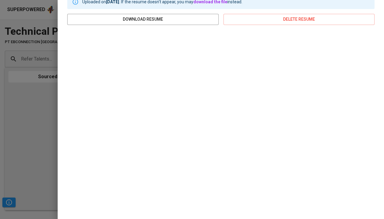
scroll to position [90, 0]
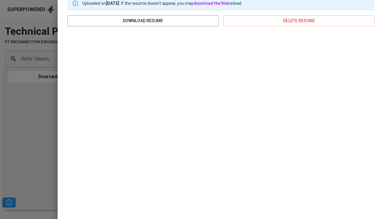
click at [32, 105] on div at bounding box center [192, 109] width 384 height 219
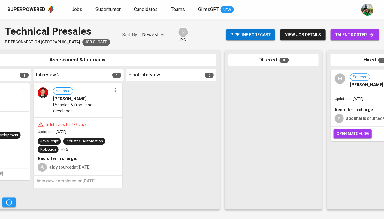
scroll to position [0, 272]
click at [98, 139] on div "Industrial Automation" at bounding box center [83, 142] width 37 height 6
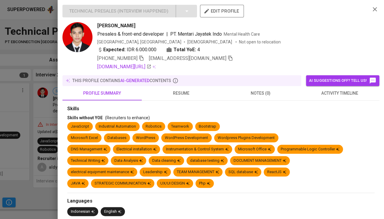
click at [179, 92] on span "resume" at bounding box center [181, 94] width 72 height 8
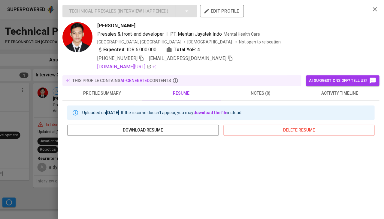
scroll to position [60, 0]
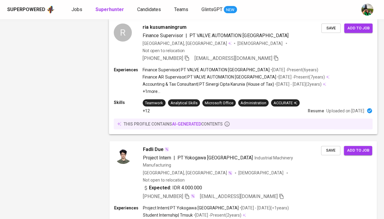
scroll to position [1064, 0]
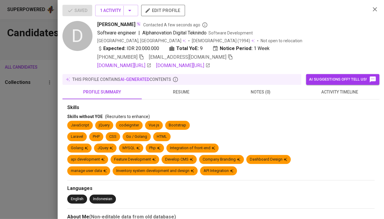
click at [24, 130] on div at bounding box center [192, 109] width 384 height 219
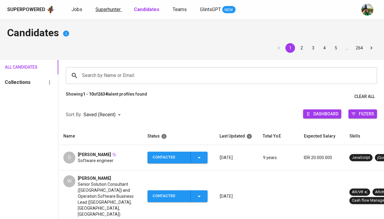
click at [110, 10] on span "Superhunter" at bounding box center [107, 10] width 25 height 6
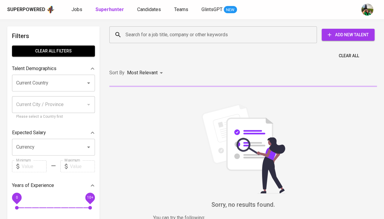
click at [148, 34] on input "Search for a job title, company or other keywords" at bounding box center [214, 34] width 181 height 11
paste input "mlabib.ramadhan@gmail.com"
type input "mlabib.ramadhan@gmail.com"
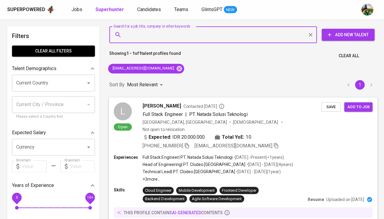
click at [330, 106] on span "Save" at bounding box center [330, 107] width 13 height 7
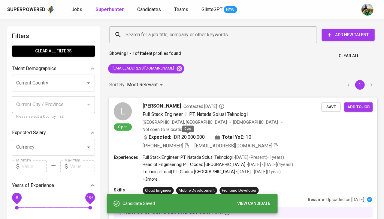
click at [189, 143] on icon "button" at bounding box center [186, 145] width 5 height 5
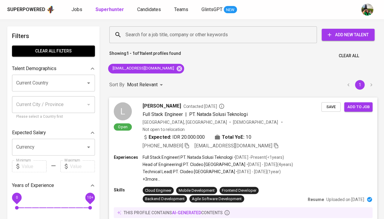
click at [331, 106] on span "Save" at bounding box center [330, 107] width 13 height 7
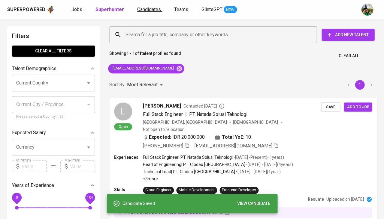
click at [152, 11] on span "Candidates" at bounding box center [149, 10] width 24 height 6
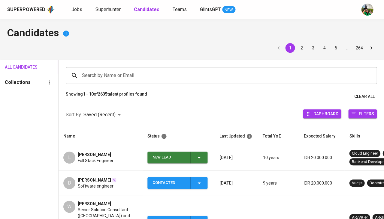
click at [197, 162] on div "New Lead" at bounding box center [177, 158] width 50 height 12
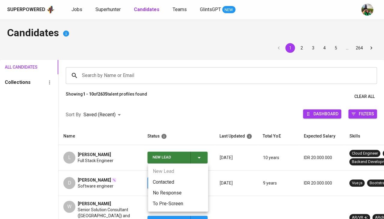
click at [168, 183] on li "Contacted" at bounding box center [178, 182] width 60 height 11
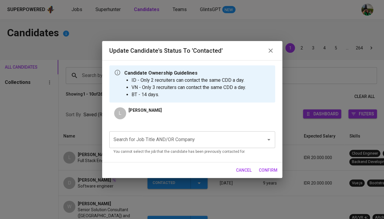
click at [178, 145] on input "Search for Job Title AND/OR Company" at bounding box center [183, 139] width 143 height 11
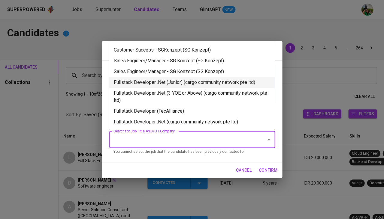
click at [170, 82] on li "Fullstack Developer .Net (Junior) (cargo community network pte ltd)" at bounding box center [192, 82] width 166 height 11
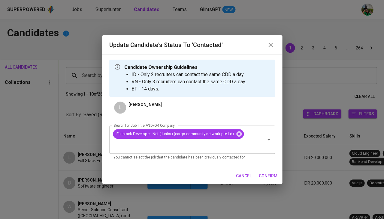
click at [264, 173] on span "confirm" at bounding box center [268, 177] width 19 height 8
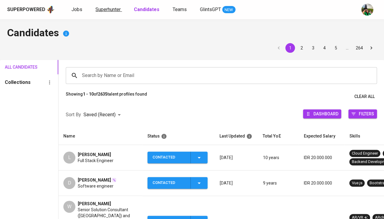
click at [108, 9] on span "Superhunter" at bounding box center [107, 10] width 25 height 6
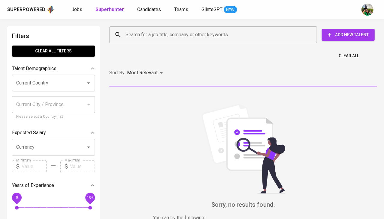
click at [146, 34] on input "Search for a job title, company or other keywords" at bounding box center [214, 34] width 181 height 11
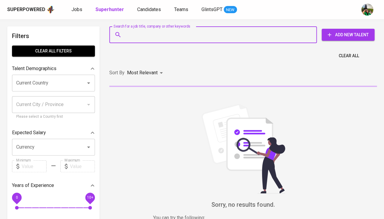
paste input "[EMAIL_ADDRESS][DOMAIN_NAME]"
type input "[EMAIL_ADDRESS][DOMAIN_NAME]"
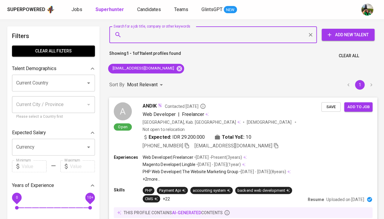
click at [330, 109] on span "Save" at bounding box center [330, 107] width 13 height 7
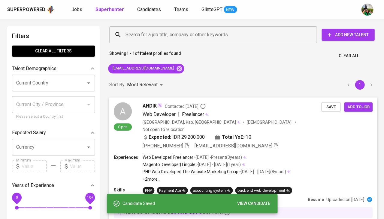
click at [151, 104] on span "ANDIK" at bounding box center [150, 105] width 14 height 7
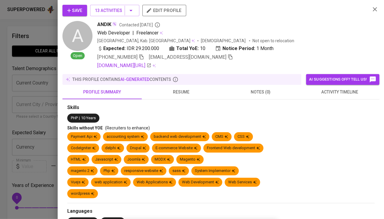
click at [322, 92] on span "activity timeline" at bounding box center [339, 93] width 72 height 8
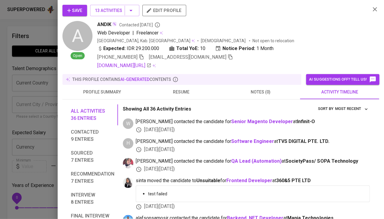
click at [179, 89] on span "resume" at bounding box center [181, 93] width 72 height 8
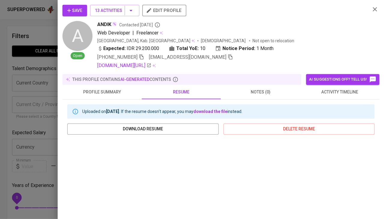
scroll to position [14, 0]
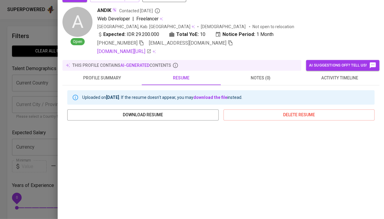
click at [142, 43] on icon "button" at bounding box center [141, 42] width 5 height 5
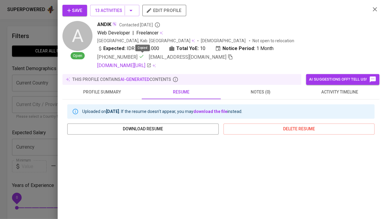
scroll to position [0, 0]
click at [82, 12] on button "Save" at bounding box center [74, 10] width 25 height 11
click at [77, 10] on span "Save" at bounding box center [74, 11] width 15 height 8
click at [77, 11] on span "Save" at bounding box center [74, 11] width 15 height 8
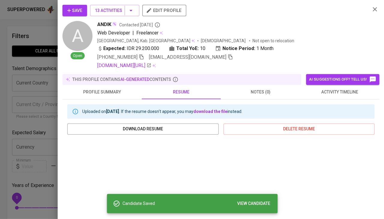
click at [46, 58] on div at bounding box center [192, 109] width 384 height 219
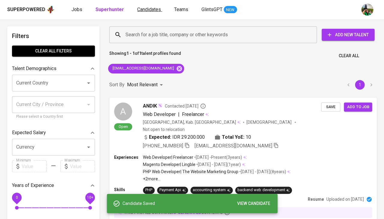
click at [151, 8] on span "Candidates" at bounding box center [149, 10] width 24 height 6
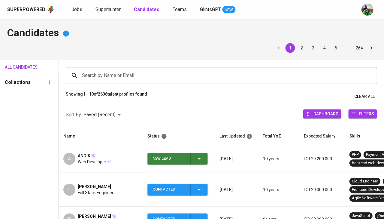
click at [200, 161] on div "New Lead" at bounding box center [177, 159] width 50 height 12
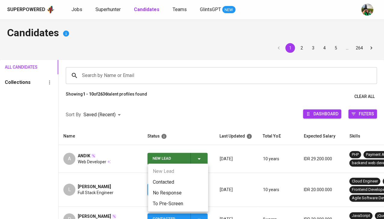
click at [172, 182] on li "Contacted" at bounding box center [178, 182] width 60 height 11
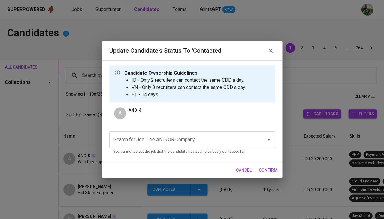
click at [143, 132] on div "Search for Job Title AND/OR Company" at bounding box center [192, 139] width 166 height 17
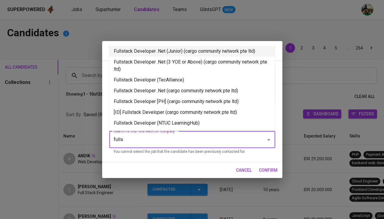
click at [158, 49] on li "Fullstack Developer .Net (Junior) (cargo community network pte ltd)" at bounding box center [192, 51] width 166 height 11
type input "fulls"
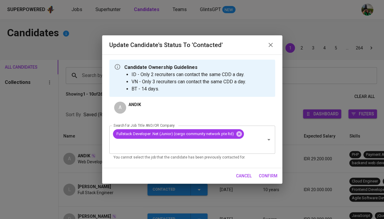
click at [272, 175] on span "confirm" at bounding box center [268, 177] width 19 height 8
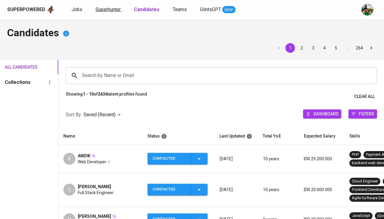
click at [107, 12] on link "Superhunter" at bounding box center [108, 10] width 26 height 8
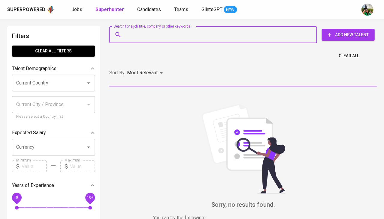
click at [137, 35] on input "Search for a job title, company or other keywords" at bounding box center [214, 34] width 181 height 11
paste input "[EMAIL_ADDRESS][PERSON_NAME][DOMAIN_NAME]"
type input "[EMAIL_ADDRESS][PERSON_NAME][DOMAIN_NAME]"
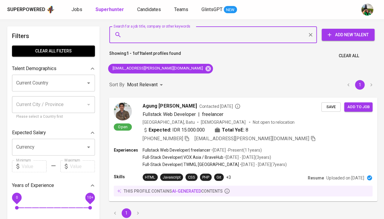
click at [326, 110] on button "Save" at bounding box center [330, 106] width 19 height 9
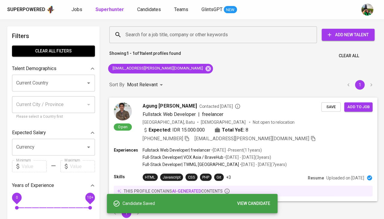
click at [155, 105] on span "Agung [PERSON_NAME]" at bounding box center [170, 105] width 54 height 7
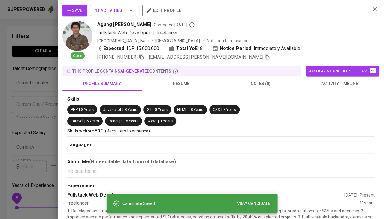
click at [331, 80] on span "activity timeline" at bounding box center [339, 84] width 72 height 8
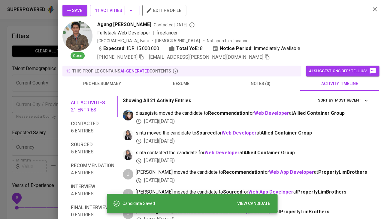
click at [23, 142] on div at bounding box center [192, 109] width 384 height 219
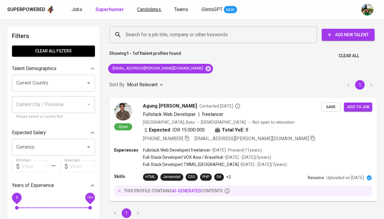
click at [142, 11] on span "Candidates" at bounding box center [149, 10] width 24 height 6
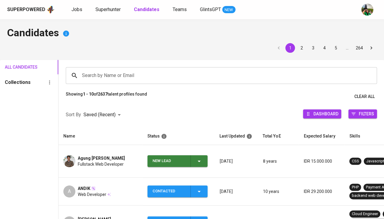
click at [199, 158] on icon "button" at bounding box center [198, 161] width 7 height 7
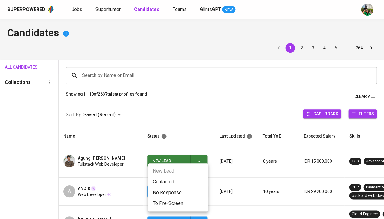
click at [166, 180] on li "Contacted" at bounding box center [178, 182] width 60 height 11
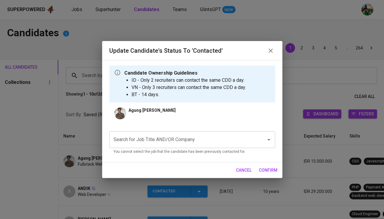
click at [170, 140] on input "Search for Job Title AND/OR Company" at bounding box center [183, 139] width 143 height 11
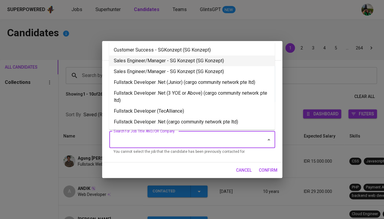
click at [176, 58] on li "Sales Engineer/Manager - SG Konzept (SG Konzept)" at bounding box center [192, 61] width 166 height 11
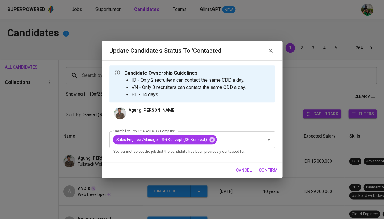
click at [269, 168] on span "confirm" at bounding box center [268, 171] width 19 height 8
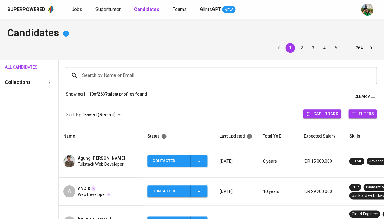
click at [85, 161] on span "Fullstack Web Developer" at bounding box center [101, 164] width 46 height 6
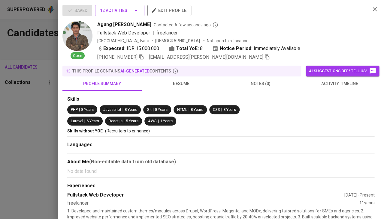
click at [143, 56] on icon "button" at bounding box center [141, 57] width 4 height 5
click at [344, 85] on span "activity timeline" at bounding box center [339, 84] width 72 height 8
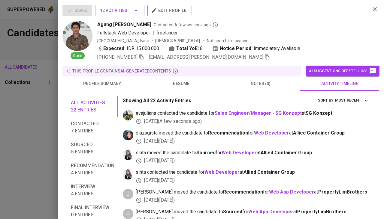
click at [35, 108] on div at bounding box center [192, 109] width 384 height 219
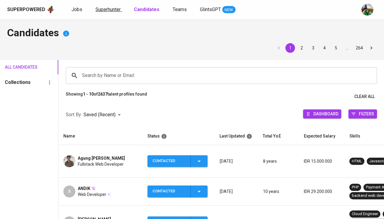
click at [108, 13] on link "Superhunter" at bounding box center [108, 10] width 26 height 8
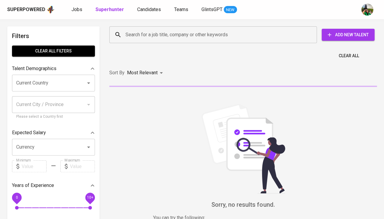
click at [162, 42] on div "Search for a job title, company or other keywords" at bounding box center [212, 34] width 207 height 17
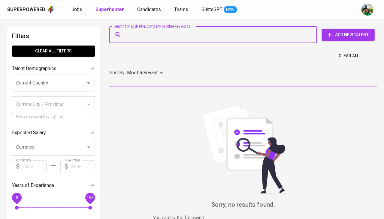
paste input "[EMAIL_ADDRESS][DOMAIN_NAME]"
type input "[EMAIL_ADDRESS][DOMAIN_NAME]"
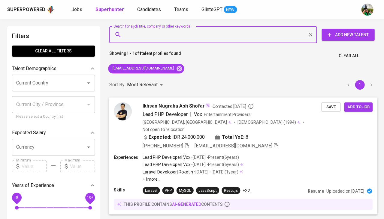
click at [330, 108] on span "Save" at bounding box center [330, 107] width 13 height 7
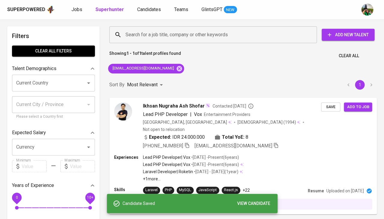
click at [148, 16] on div "Superpowered Jobs Superhunter Candidates Teams GlintsGPT NEW" at bounding box center [192, 9] width 384 height 19
click at [152, 10] on span "Candidates" at bounding box center [149, 10] width 24 height 6
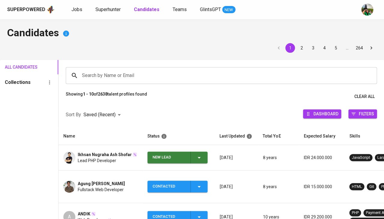
click at [197, 159] on icon "button" at bounding box center [198, 157] width 7 height 7
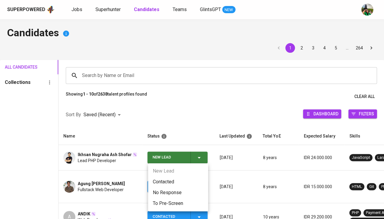
click at [166, 179] on li "Contacted" at bounding box center [178, 182] width 60 height 11
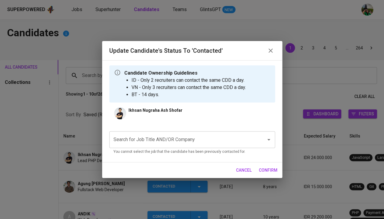
click at [170, 138] on input "Search for Job Title AND/OR Company" at bounding box center [183, 139] width 143 height 11
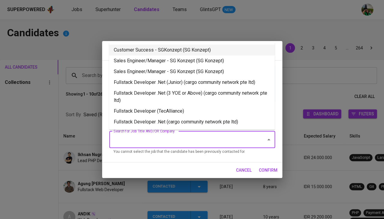
click at [170, 50] on li "Customer Success - SGKonzept (SG Konzept)" at bounding box center [192, 50] width 166 height 11
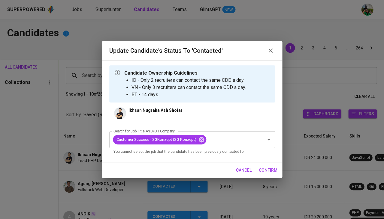
click at [272, 172] on span "confirm" at bounding box center [268, 171] width 19 height 8
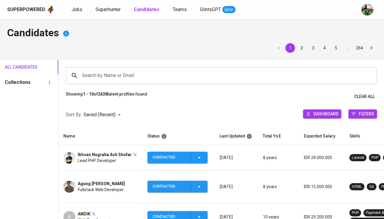
click at [98, 153] on span "Ikhsan Nugraha Ash Shofar" at bounding box center [105, 155] width 54 height 6
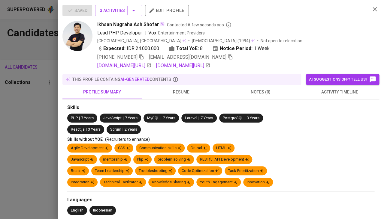
click at [139, 58] on icon "button" at bounding box center [141, 56] width 5 height 5
click at [26, 123] on div at bounding box center [192, 109] width 384 height 219
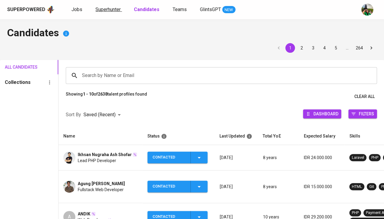
click at [111, 9] on span "Superhunter" at bounding box center [107, 10] width 25 height 6
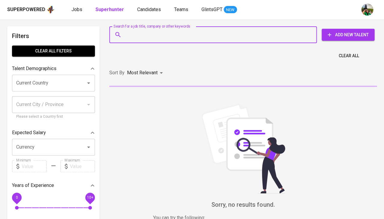
click at [164, 34] on input "Search for a job title, company or other keywords" at bounding box center [214, 34] width 181 height 11
paste input "[DOMAIN_NAME][EMAIL_ADDRESS][DOMAIN_NAME]"
type input "[DOMAIN_NAME][EMAIL_ADDRESS][DOMAIN_NAME]"
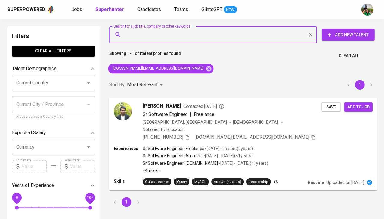
click at [334, 107] on span "Save" at bounding box center [330, 107] width 13 height 7
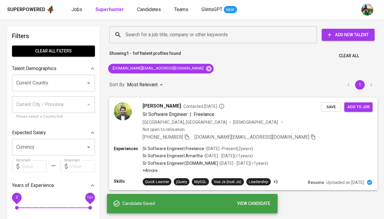
click at [207, 106] on span "Contacted [DATE]" at bounding box center [203, 106] width 41 height 6
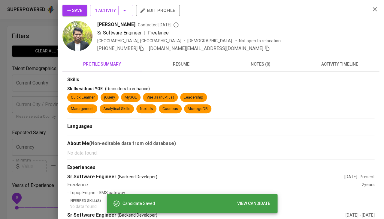
click at [336, 64] on span "activity timeline" at bounding box center [339, 65] width 72 height 8
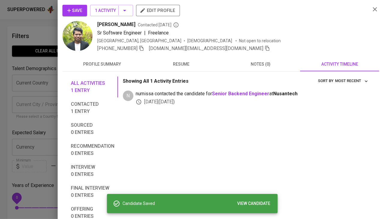
click at [47, 114] on div at bounding box center [192, 109] width 384 height 219
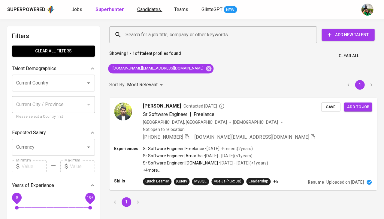
click at [143, 10] on span "Candidates" at bounding box center [149, 10] width 24 height 6
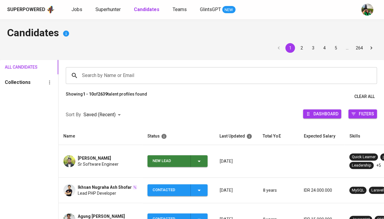
click at [201, 161] on div "New Lead" at bounding box center [177, 161] width 50 height 12
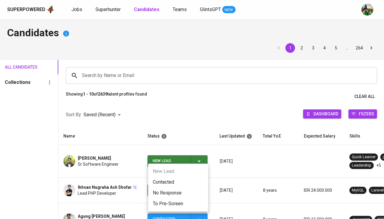
click at [173, 177] on li "Contacted" at bounding box center [178, 182] width 60 height 11
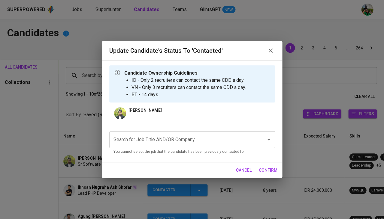
click at [150, 139] on input "Search for Job Title AND/OR Company" at bounding box center [183, 139] width 143 height 11
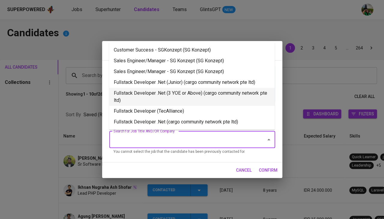
click at [150, 95] on li "Fullstack Developer .Net (3 YOE or Above) (cargo community network pte ltd)" at bounding box center [192, 97] width 166 height 18
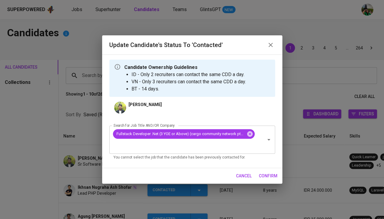
click at [274, 179] on span "confirm" at bounding box center [268, 177] width 19 height 8
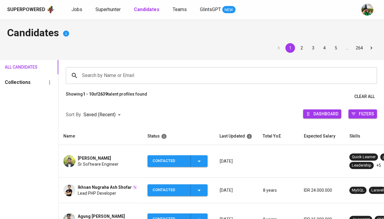
click at [86, 148] on td "Reza Fahlevi Sr Software Engineer" at bounding box center [101, 161] width 84 height 33
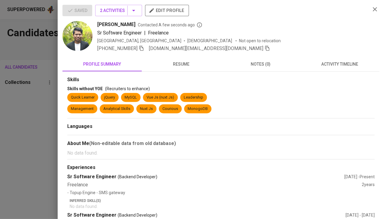
click at [144, 47] on div "+62 856-7248-566 rzfhlv.me@gmail.com" at bounding box center [183, 48] width 173 height 7
click at [139, 48] on icon "button" at bounding box center [141, 48] width 4 height 5
click at [0, 122] on div at bounding box center [192, 109] width 384 height 219
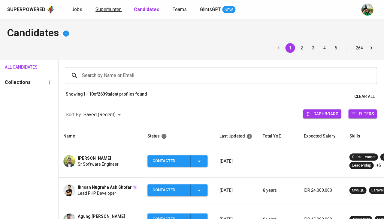
click at [100, 8] on span "Superhunter" at bounding box center [107, 10] width 25 height 6
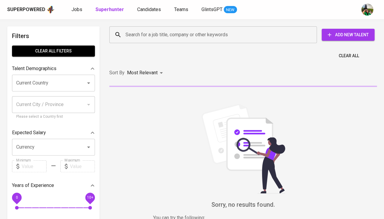
click at [62, 82] on input "Current Country" at bounding box center [45, 82] width 61 height 11
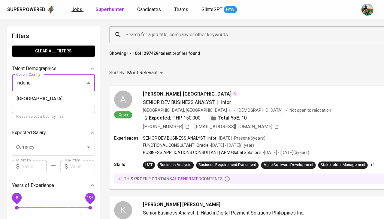
type input "indone"
click at [74, 9] on span "Jobs" at bounding box center [76, 10] width 11 height 6
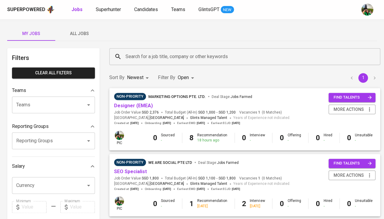
click at [78, 36] on span "All Jobs" at bounding box center [79, 34] width 41 height 8
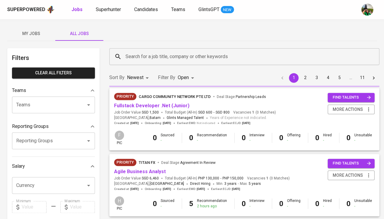
click at [145, 64] on div "Search for a job title, company or other keywords" at bounding box center [244, 56] width 270 height 17
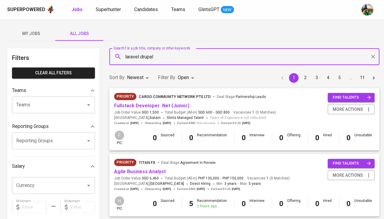
type input "laravel drupal"
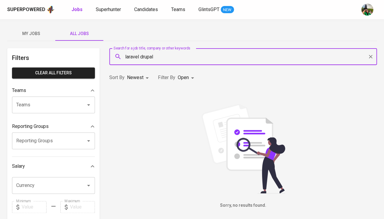
click at [189, 76] on body "Superpowered Jobs Superhunter Candidates Teams GlintsGPT NEW My Jobs All Jobs F…" at bounding box center [192, 205] width 384 height 410
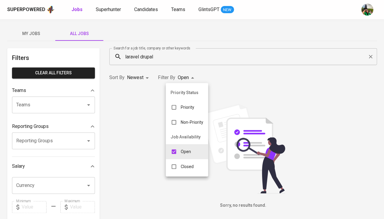
click at [181, 161] on div "Closed" at bounding box center [182, 166] width 33 height 11
type input "OPEN,CLOSE"
checkbox input "true"
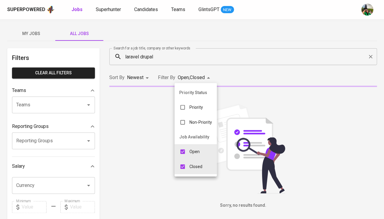
click at [186, 149] on input "checkbox" at bounding box center [182, 151] width 11 height 11
checkbox input "false"
type input "CLOSE"
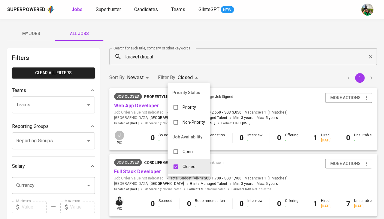
click at [148, 103] on div at bounding box center [192, 109] width 384 height 219
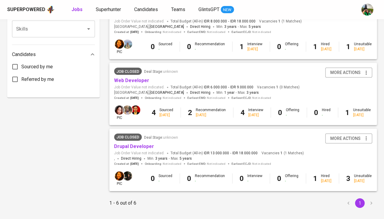
scroll to position [292, 0]
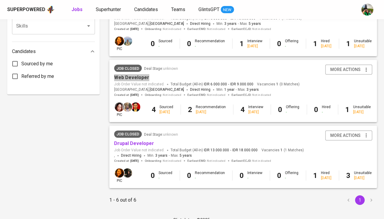
click at [160, 77] on div "Web Developer" at bounding box center [206, 77] width 185 height 7
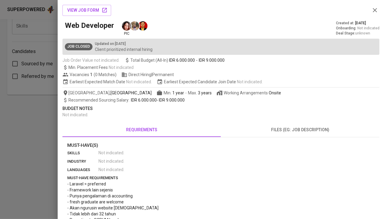
click at [38, 149] on div at bounding box center [192, 109] width 384 height 219
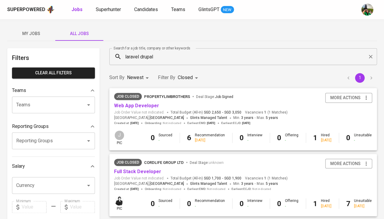
scroll to position [0, 0]
click at [115, 10] on span "Superhunter" at bounding box center [108, 10] width 25 height 6
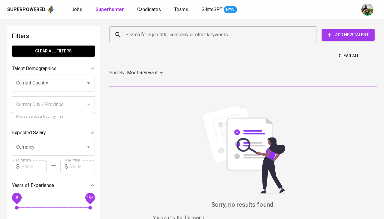
click at [137, 35] on input "Search for a job title, company or other keywords" at bounding box center [214, 34] width 181 height 11
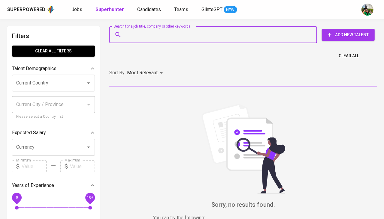
paste input "gesangseto@gmail.com"
type input "gesangseto@gmail.com"
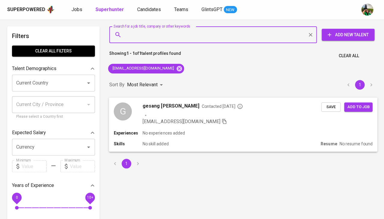
click at [330, 107] on span "Save" at bounding box center [330, 107] width 13 height 7
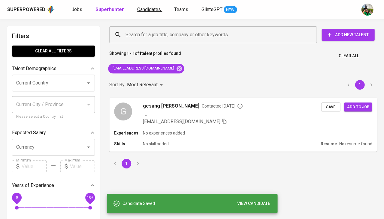
click at [144, 10] on span "Candidates" at bounding box center [149, 10] width 24 height 6
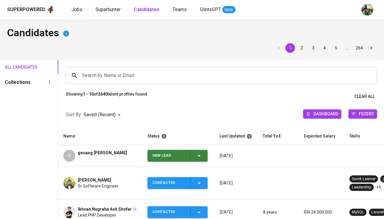
click at [200, 154] on icon "button" at bounding box center [198, 155] width 7 height 7
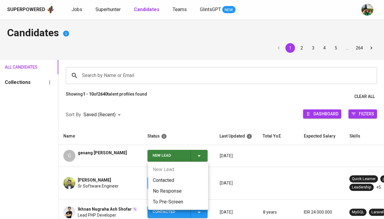
click at [172, 179] on li "Contacted" at bounding box center [178, 180] width 60 height 11
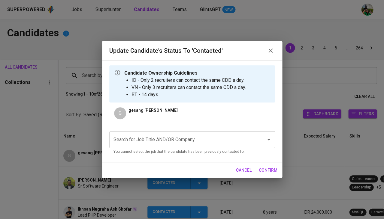
click at [159, 144] on input "Search for Job Title AND/OR Company" at bounding box center [183, 139] width 143 height 11
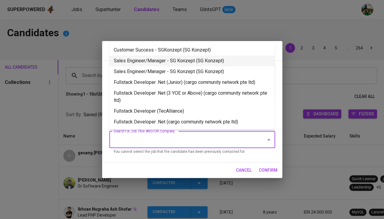
click at [181, 61] on li "Sales Engineer/Manager - SG Konzept (SG Konzept)" at bounding box center [192, 61] width 166 height 11
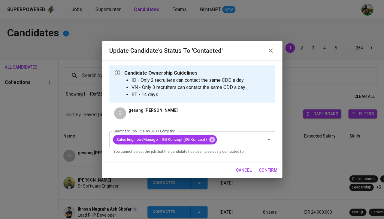
click at [268, 171] on span "confirm" at bounding box center [268, 171] width 19 height 8
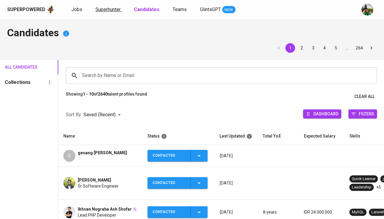
click at [115, 11] on span "Superhunter" at bounding box center [107, 10] width 25 height 6
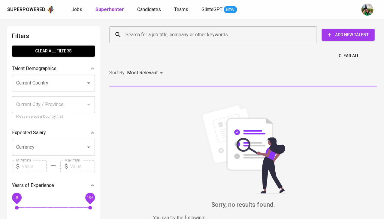
click at [136, 28] on div "Search for a job title, company or other keywords" at bounding box center [212, 34] width 207 height 17
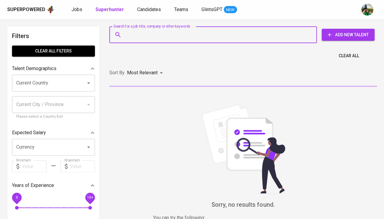
paste input "riff.sense@gmail.com"
type input "riff.sense@gmail.com"
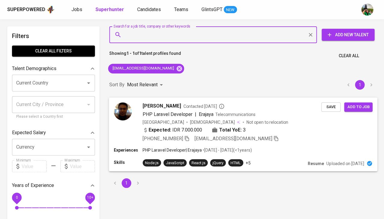
click at [323, 107] on button "Save" at bounding box center [330, 106] width 19 height 9
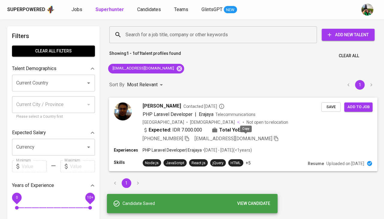
click at [273, 138] on icon "button" at bounding box center [275, 138] width 5 height 5
click at [153, 12] on span "Candidates" at bounding box center [149, 10] width 24 height 6
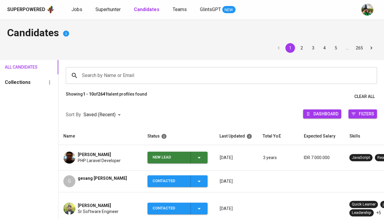
click at [198, 160] on div "New Lead" at bounding box center [177, 158] width 50 height 12
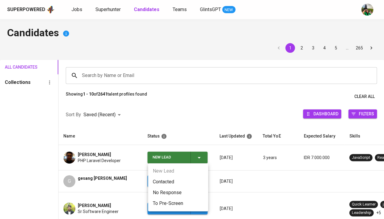
click at [173, 182] on li "Contacted" at bounding box center [178, 182] width 60 height 11
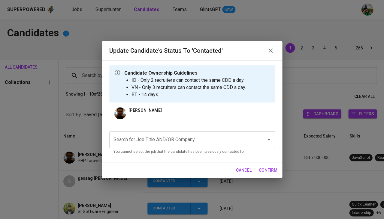
click at [164, 145] on input "Search for Job Title AND/OR Company" at bounding box center [183, 139] width 143 height 11
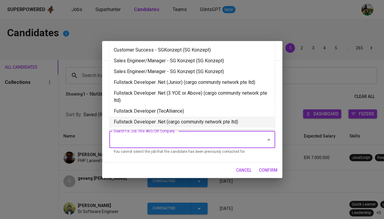
click at [187, 119] on li "Fullstack Developer .Net (cargo community network pte ltd)" at bounding box center [192, 122] width 166 height 11
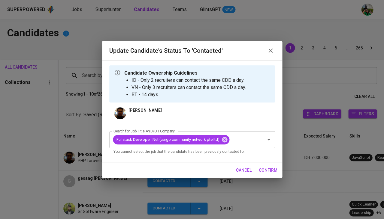
click at [266, 169] on span "confirm" at bounding box center [268, 171] width 19 height 8
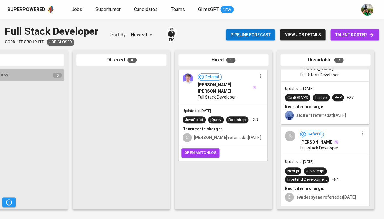
scroll to position [412, 0]
click at [305, 146] on span "Full-stack Developer" at bounding box center [319, 148] width 38 height 6
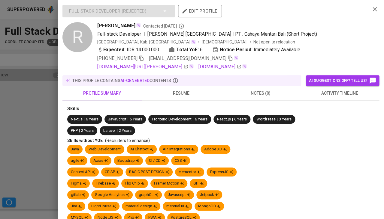
click at [344, 75] on button "AI suggestions off? Tell us!" at bounding box center [342, 80] width 73 height 11
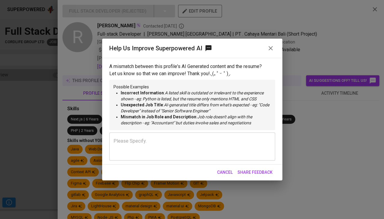
click at [338, 72] on div "Help Us Improve Superpowered AI A mismatch between this profile's AI Generated …" at bounding box center [192, 109] width 384 height 219
click at [222, 169] on span "Cancel" at bounding box center [225, 173] width 16 height 8
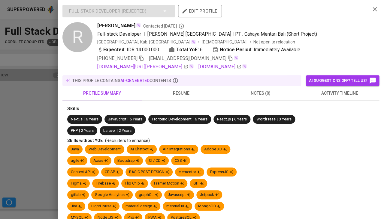
scroll to position [25, 0]
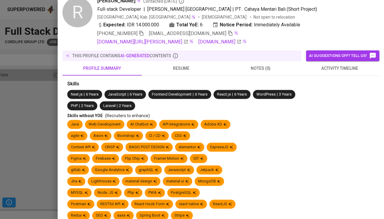
click at [330, 67] on span "activity timeline" at bounding box center [339, 69] width 72 height 8
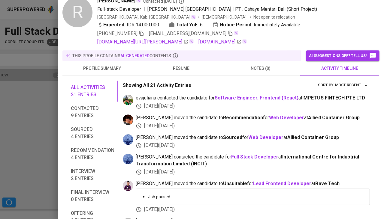
click at [330, 66] on span "activity timeline" at bounding box center [339, 69] width 72 height 8
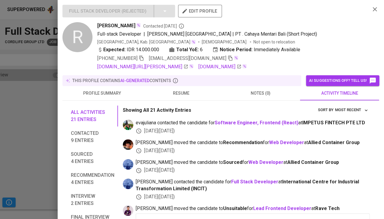
scroll to position [0, 0]
click at [184, 88] on button "resume" at bounding box center [181, 93] width 79 height 14
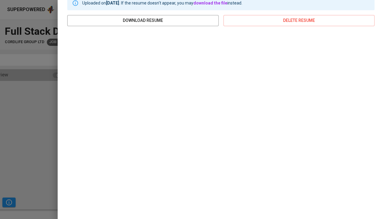
scroll to position [110, 0]
click at [20, 140] on div at bounding box center [192, 109] width 384 height 219
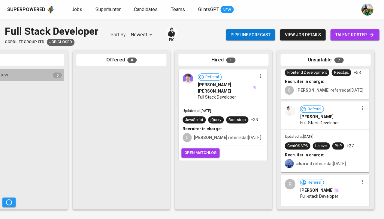
scroll to position [363, 0]
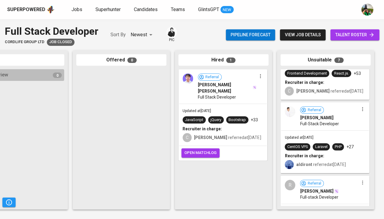
click at [319, 127] on span "Full-Stack Developer" at bounding box center [319, 124] width 39 height 6
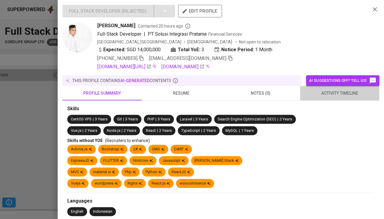
click at [325, 91] on span "activity timeline" at bounding box center [339, 94] width 72 height 8
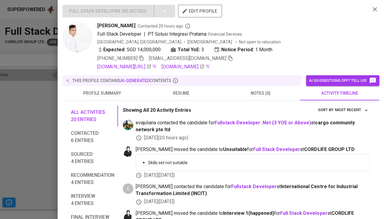
click at [176, 90] on span "resume" at bounding box center [181, 94] width 72 height 8
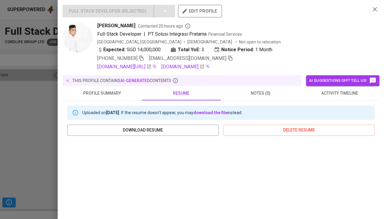
scroll to position [0, 0]
click at [142, 60] on span "+62 813-9872-9724" at bounding box center [120, 58] width 47 height 7
click at [142, 58] on icon "button" at bounding box center [141, 58] width 5 height 5
click at [335, 93] on span "activity timeline" at bounding box center [339, 94] width 72 height 8
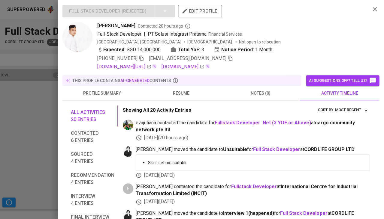
click at [34, 143] on div at bounding box center [192, 109] width 384 height 219
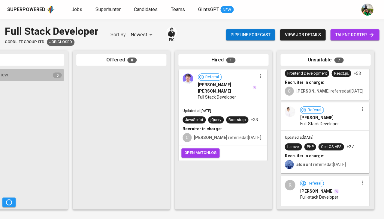
scroll to position [315, 0]
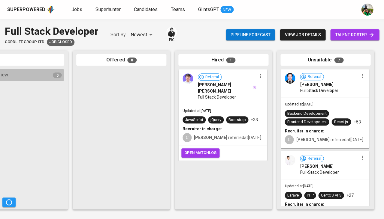
click at [339, 116] on div "Updated at Oct 18, 2024 Backend Development Frontend Development React.js. +53 …" at bounding box center [325, 123] width 88 height 50
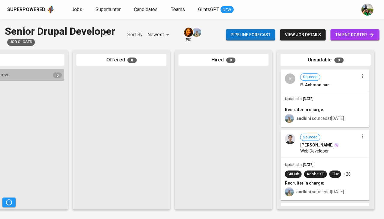
scroll to position [0, 331]
click at [324, 104] on div "Updated at [DATE] Recruiter in charge: andhini sourced at [DATE]" at bounding box center [325, 109] width 88 height 35
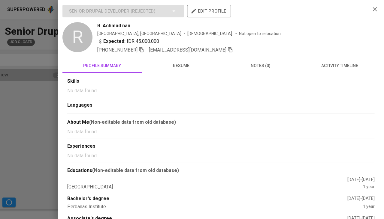
click at [335, 66] on span "activity timeline" at bounding box center [339, 66] width 72 height 8
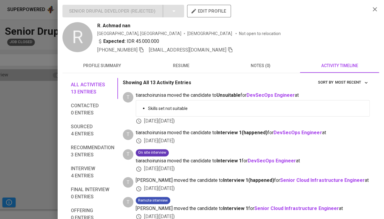
click at [34, 115] on div at bounding box center [192, 109] width 384 height 219
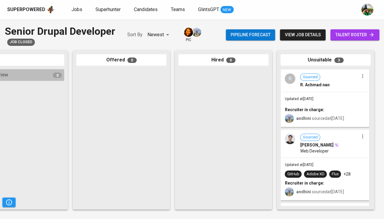
click at [326, 152] on span "Web Developer" at bounding box center [314, 151] width 29 height 6
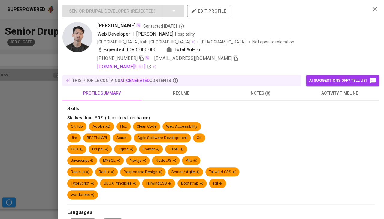
click at [333, 92] on span "activity timeline" at bounding box center [339, 94] width 72 height 8
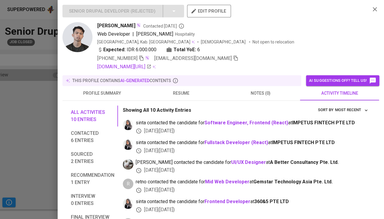
click at [182, 90] on span "resume" at bounding box center [181, 94] width 72 height 8
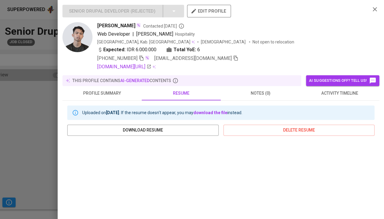
scroll to position [102, 0]
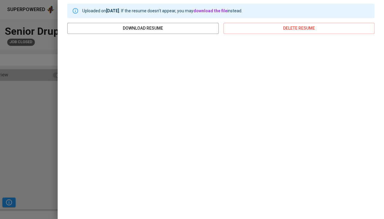
click at [43, 118] on div at bounding box center [192, 109] width 384 height 219
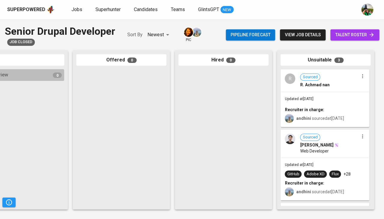
scroll to position [0, 0]
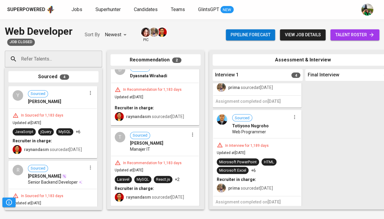
scroll to position [289, 0]
click at [256, 144] on div "In Interview for 1,189 days" at bounding box center [247, 146] width 48 height 5
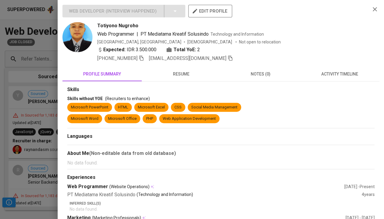
click at [179, 78] on button "resume" at bounding box center [181, 74] width 79 height 14
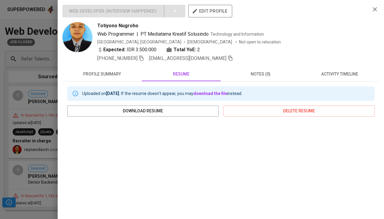
click at [46, 153] on div at bounding box center [192, 109] width 384 height 219
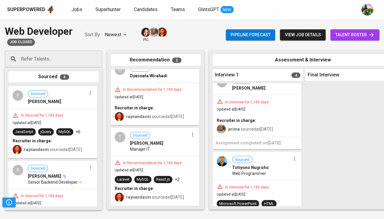
scroll to position [174, 0]
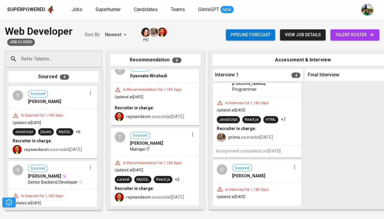
click at [251, 164] on span "Sourced Dedy Tinovrasibo" at bounding box center [261, 171] width 59 height 14
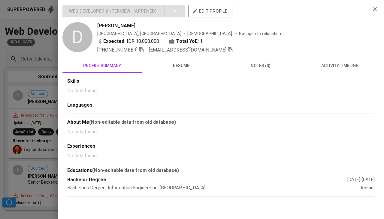
click at [181, 73] on div "Skills No data found. Languages About Me (Non-editable data from old database) …" at bounding box center [220, 134] width 317 height 123
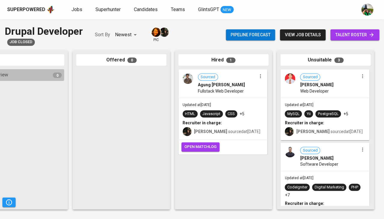
scroll to position [0, 331]
click at [236, 113] on span "CSS" at bounding box center [231, 114] width 12 height 6
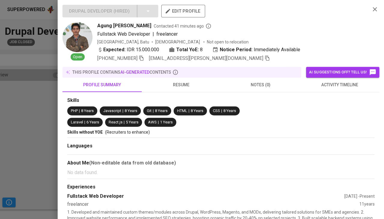
click at [342, 90] on button "activity timeline" at bounding box center [339, 85] width 79 height 14
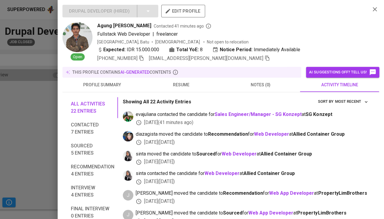
scroll to position [21, 0]
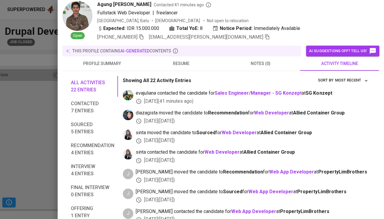
click at [26, 130] on div at bounding box center [192, 109] width 384 height 219
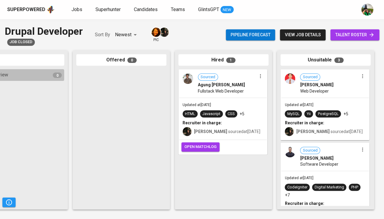
scroll to position [0, 0]
click at [306, 100] on div "Updated at [DATE] MySQL Yii PostgreSQL +5 Recruiter in charge: kemal sourced at…" at bounding box center [325, 119] width 88 height 42
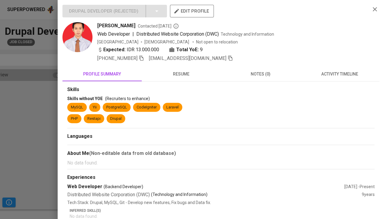
click at [184, 82] on div "Skills Skills without YOE (Recruiters to enhance) MySQL Yii PostgreSQL CodeIgni…" at bounding box center [220, 206] width 317 height 248
click at [186, 73] on span "resume" at bounding box center [181, 75] width 72 height 8
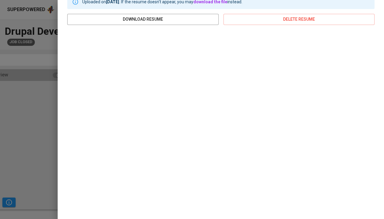
scroll to position [90, 0]
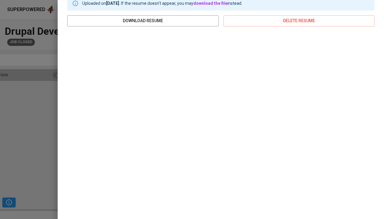
click at [27, 116] on div at bounding box center [192, 109] width 384 height 219
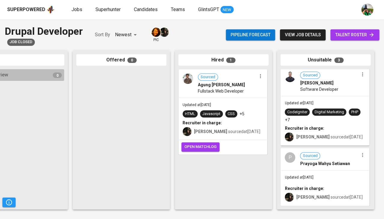
scroll to position [72, 0]
click at [332, 113] on div "Digital Marketing" at bounding box center [328, 113] width 29 height 6
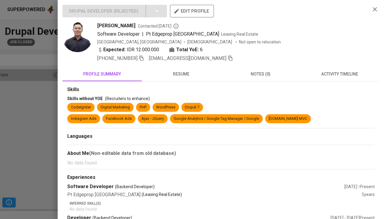
click at [338, 76] on span "activity timeline" at bounding box center [339, 75] width 72 height 8
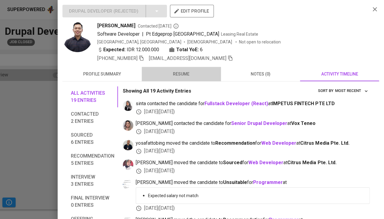
click at [178, 72] on span "resume" at bounding box center [181, 75] width 72 height 8
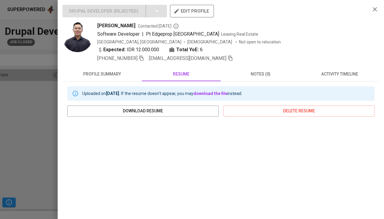
click at [27, 120] on div at bounding box center [192, 109] width 384 height 219
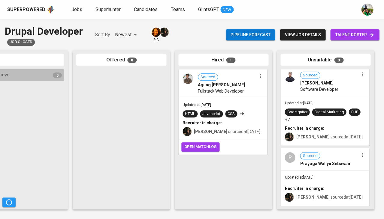
click at [329, 94] on div "Sourced muhammad afkar Software Developer" at bounding box center [325, 82] width 88 height 28
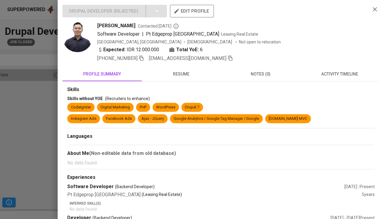
click at [335, 78] on button "activity timeline" at bounding box center [339, 74] width 79 height 14
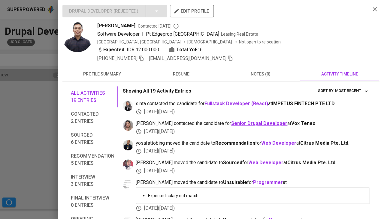
click at [231, 122] on b "Senior Drupal Developer" at bounding box center [259, 124] width 56 height 6
click at [270, 140] on b "Web Developer" at bounding box center [278, 143] width 35 height 6
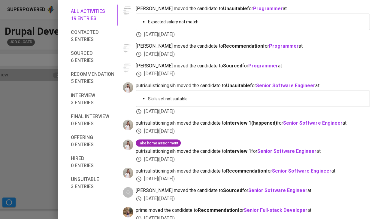
scroll to position [150, 0]
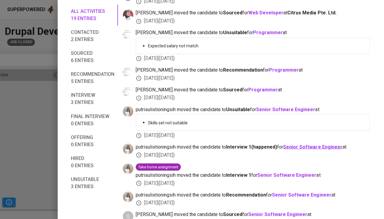
click at [305, 144] on b "Senior Software Engineer" at bounding box center [312, 147] width 59 height 6
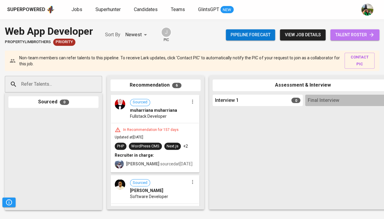
click at [346, 37] on span "talent roster" at bounding box center [354, 35] width 39 height 8
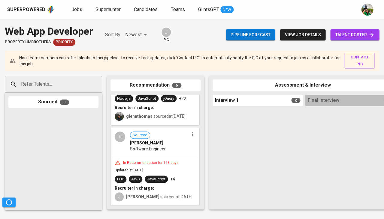
scroll to position [369, 0]
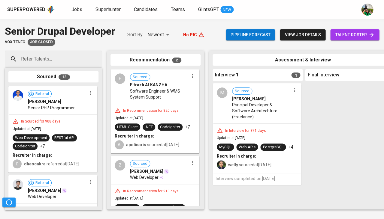
click at [62, 123] on div "In Sourced for 908 days Updated at [DATE] Web Development RESTful API CodeIgnit…" at bounding box center [53, 144] width 88 height 58
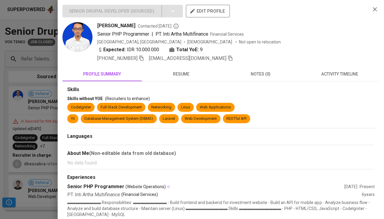
click at [336, 74] on span "activity timeline" at bounding box center [339, 75] width 72 height 8
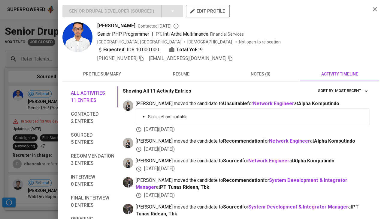
click at [185, 68] on button "resume" at bounding box center [181, 74] width 79 height 14
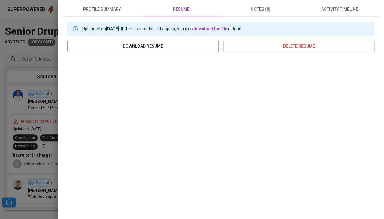
scroll to position [91, 0]
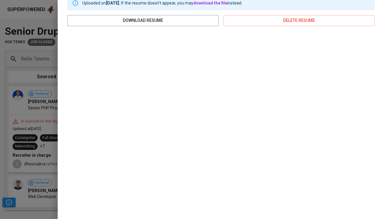
click at [18, 140] on div at bounding box center [192, 109] width 384 height 219
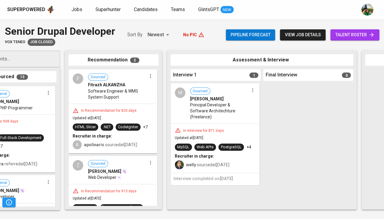
scroll to position [0, 56]
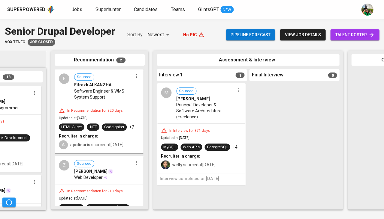
click at [218, 129] on div "In Interview for 871 days Updated at Mar 31, 2023 MySQL Web APIs PostgreSQL +4 …" at bounding box center [201, 148] width 88 height 49
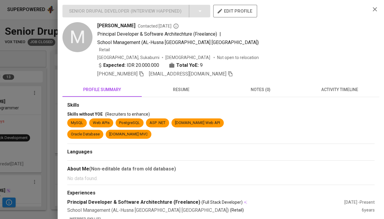
click at [182, 86] on button "resume" at bounding box center [181, 90] width 79 height 14
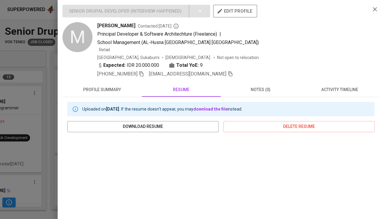
scroll to position [73, 0]
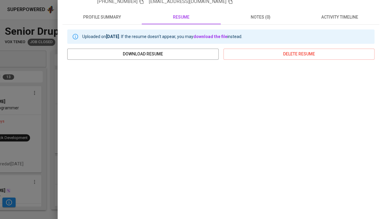
click at [20, 116] on div at bounding box center [192, 109] width 384 height 219
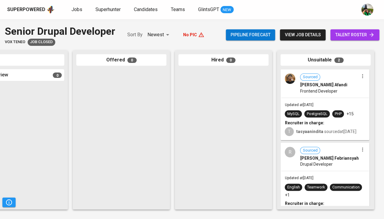
scroll to position [0, 331]
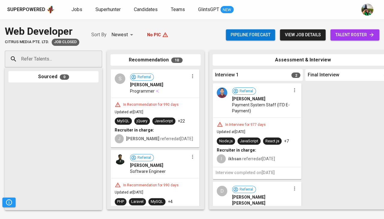
click at [244, 108] on span "Payment System Staff (ITD E-Payment)" at bounding box center [261, 108] width 59 height 12
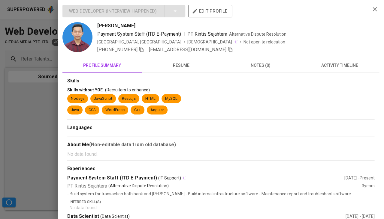
click at [337, 69] on button "activity timeline" at bounding box center [339, 65] width 79 height 14
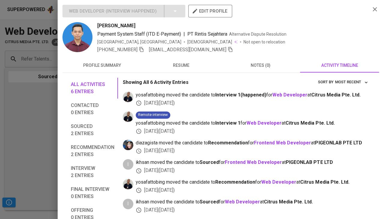
click at [183, 68] on span "resume" at bounding box center [181, 66] width 72 height 8
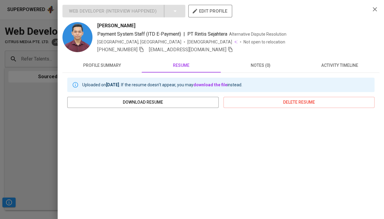
scroll to position [74, 0]
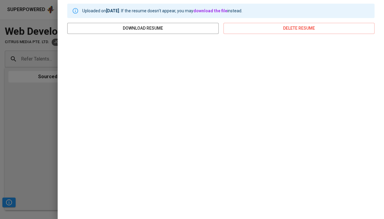
click at [2, 168] on div at bounding box center [192, 109] width 384 height 219
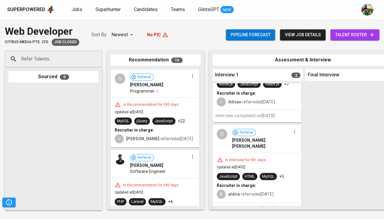
scroll to position [57, 0]
click at [231, 158] on div "In Interview for 981 days" at bounding box center [245, 160] width 45 height 5
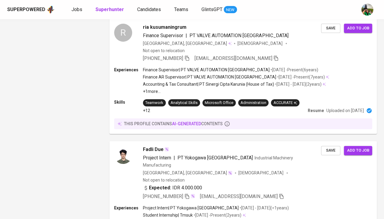
scroll to position [951, 0]
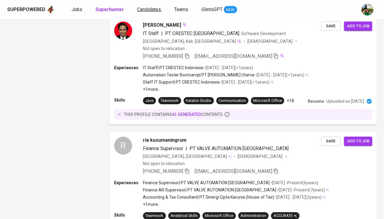
click at [144, 8] on span "Candidates" at bounding box center [149, 10] width 24 height 6
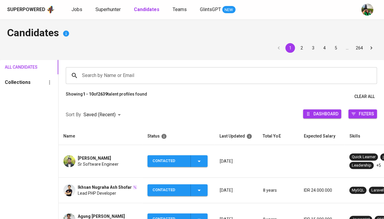
click at [102, 75] on input "Search by Name or Email" at bounding box center [222, 75] width 284 height 11
paste input "Ardian Setyo Nugroho"
type input "Ardian Setyo Nugroho"
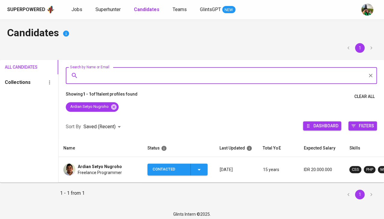
click at [95, 174] on span "Freelance Programmer" at bounding box center [100, 173] width 44 height 6
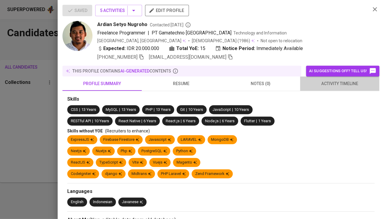
click at [325, 84] on span "activity timeline" at bounding box center [339, 84] width 72 height 8
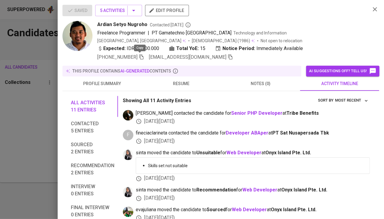
click at [140, 58] on icon "button" at bounding box center [141, 57] width 4 height 5
click at [49, 138] on div at bounding box center [192, 109] width 384 height 219
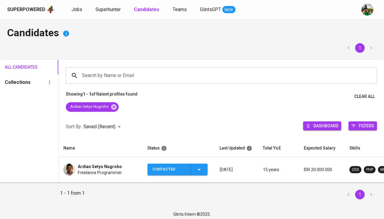
click at [195, 173] on div "Contacted" at bounding box center [177, 170] width 50 height 12
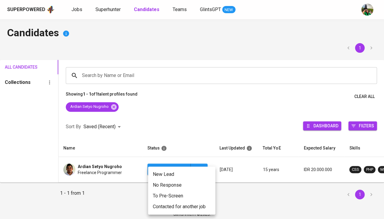
click at [166, 206] on li "Contacted for another job" at bounding box center [181, 207] width 67 height 11
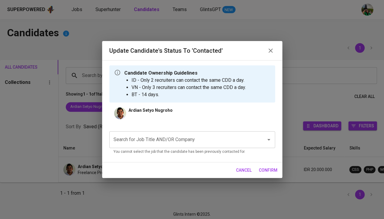
click at [153, 140] on input "Search for Job Title AND/OR Company" at bounding box center [183, 139] width 143 height 11
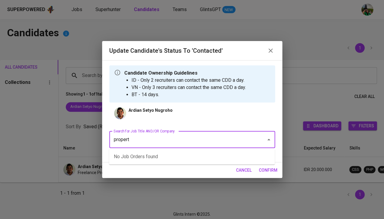
type input "property"
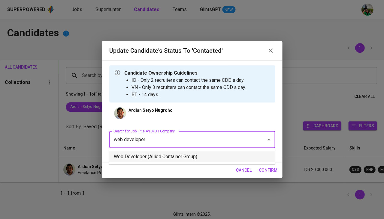
click at [179, 154] on li "Web Developer (Allied Container Group)" at bounding box center [192, 157] width 166 height 11
type input "web developer"
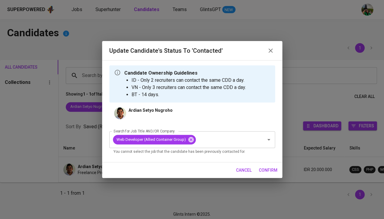
click at [269, 170] on span "confirm" at bounding box center [268, 171] width 19 height 8
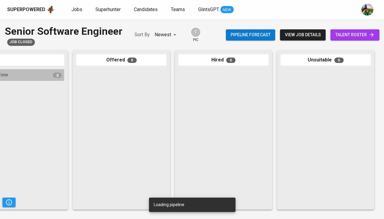
scroll to position [0, 331]
click at [306, 36] on span "view job details" at bounding box center [302, 35] width 36 height 8
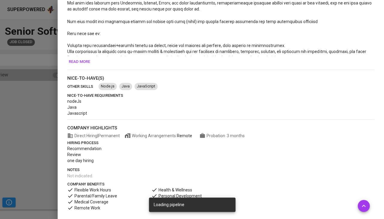
scroll to position [245, 0]
click at [30, 128] on div at bounding box center [192, 109] width 384 height 219
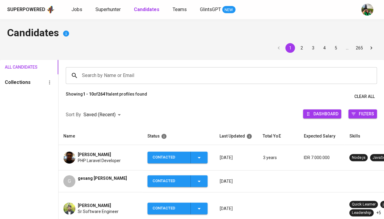
click at [88, 162] on span "PHP Laravel Developer" at bounding box center [99, 161] width 43 height 6
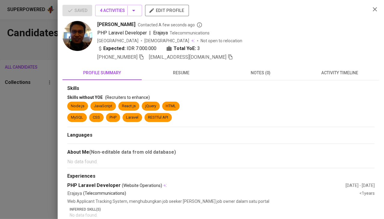
click at [145, 58] on div "+62 823-3018-2758 riff.sense@gmail.com" at bounding box center [165, 57] width 136 height 7
click at [142, 57] on icon "button" at bounding box center [141, 56] width 5 height 5
click at [344, 71] on span "activity timeline" at bounding box center [339, 73] width 72 height 8
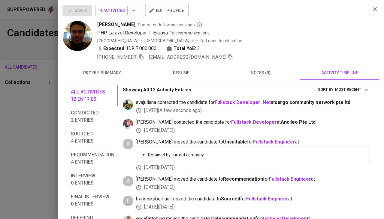
click at [52, 114] on div at bounding box center [192, 109] width 384 height 219
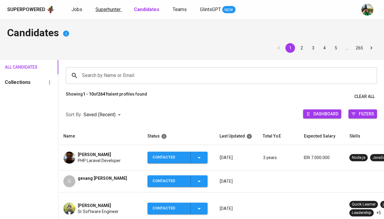
click at [106, 11] on span "Superhunter" at bounding box center [107, 10] width 25 height 6
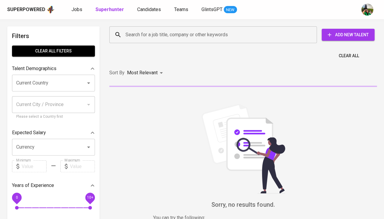
click at [146, 42] on div "Search for a job title, company or other keywords" at bounding box center [212, 34] width 207 height 17
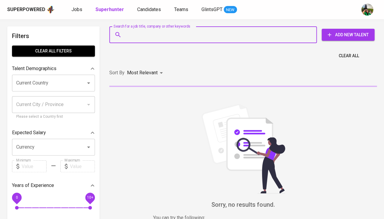
paste input "idwikiilham@gmail.com"
type input "idwikiilham@gmail.com"
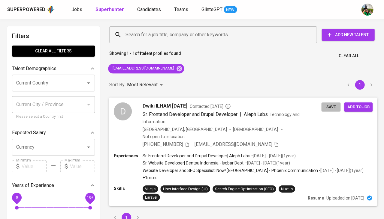
click at [327, 108] on span "Save" at bounding box center [330, 107] width 13 height 7
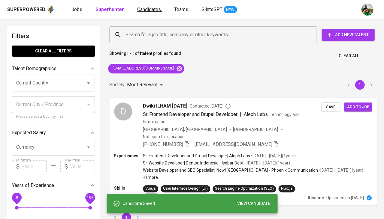
click at [143, 10] on span "Candidates" at bounding box center [149, 10] width 24 height 6
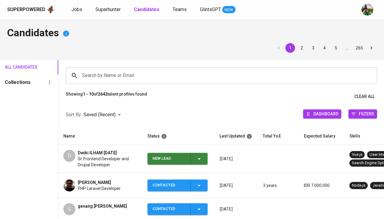
click at [202, 160] on icon "button" at bounding box center [198, 158] width 7 height 7
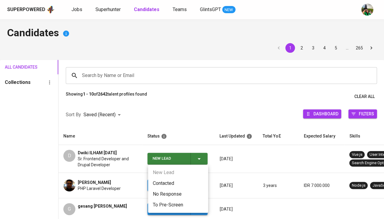
click at [162, 183] on li "Contacted" at bounding box center [178, 183] width 60 height 11
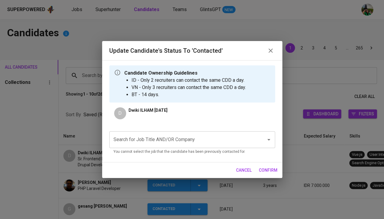
click at [173, 138] on input "Search for Job Title AND/OR Company" at bounding box center [183, 139] width 143 height 11
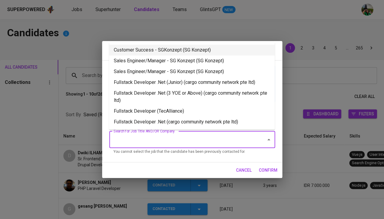
click at [162, 65] on li "Sales Engineer/Manager - SG Konzept (SG Konzept)" at bounding box center [192, 61] width 166 height 11
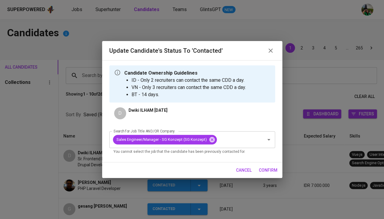
click at [262, 167] on span "confirm" at bounding box center [268, 171] width 19 height 8
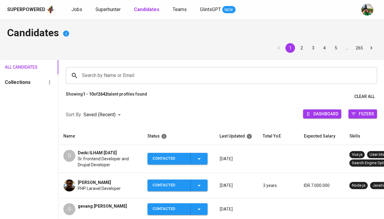
click at [88, 151] on span "Dwiki ILHAM RAMADAN" at bounding box center [97, 153] width 39 height 6
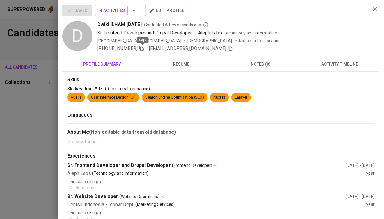
click at [142, 49] on icon "button" at bounding box center [141, 48] width 5 height 5
click at [341, 65] on span "activity timeline" at bounding box center [339, 65] width 72 height 8
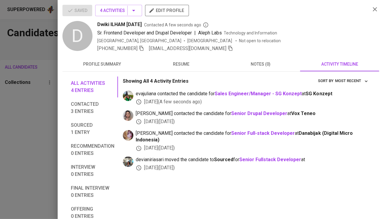
click at [0, 106] on div at bounding box center [192, 109] width 384 height 219
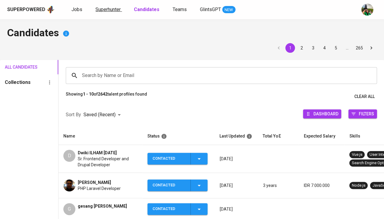
click at [101, 7] on span "Superhunter" at bounding box center [107, 10] width 25 height 6
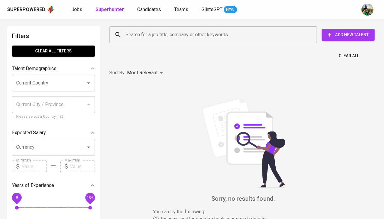
click at [137, 35] on input "Search for a job title, company or other keywords" at bounding box center [214, 34] width 181 height 11
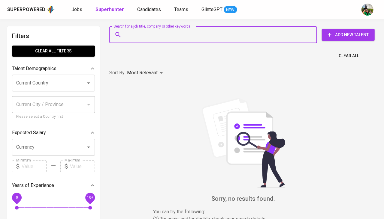
paste input "aldo_praherda@yahoo.com"
type input "aldo_praherda@yahoo.com"
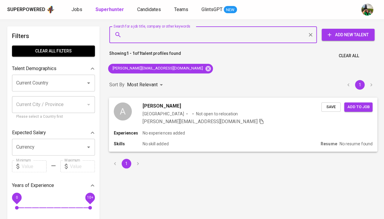
click at [324, 107] on span "Save" at bounding box center [330, 107] width 13 height 7
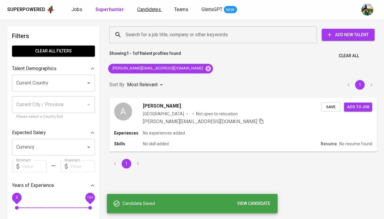
click at [147, 10] on span "Candidates" at bounding box center [149, 10] width 24 height 6
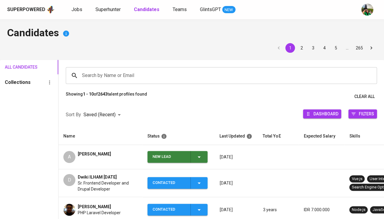
click at [200, 161] on td "New Lead" at bounding box center [179, 157] width 72 height 24
click at [199, 154] on icon "button" at bounding box center [198, 157] width 7 height 7
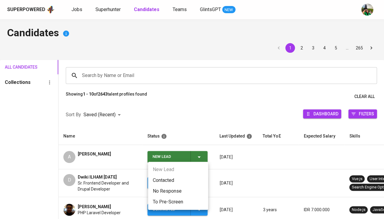
click at [171, 178] on li "Contacted" at bounding box center [178, 180] width 60 height 11
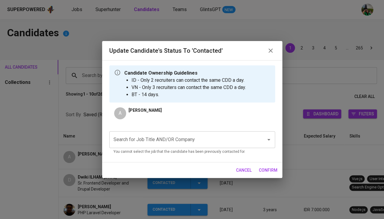
click at [163, 140] on input "Search for Job Title AND/OR Company" at bounding box center [183, 139] width 143 height 11
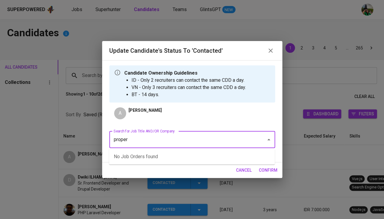
type input "propert"
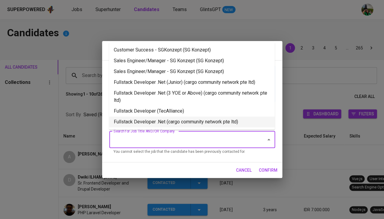
click at [161, 122] on li "Fullstack Developer .Net (cargo community network pte ltd)" at bounding box center [192, 122] width 166 height 11
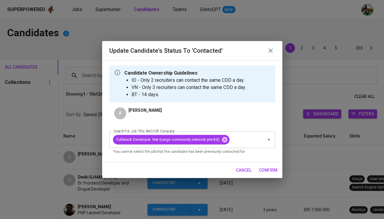
click at [268, 172] on span "confirm" at bounding box center [268, 171] width 19 height 8
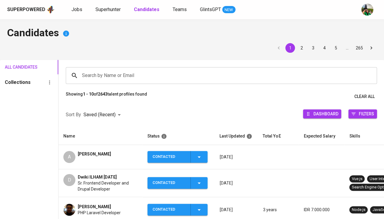
click at [101, 158] on div "aldo praherda" at bounding box center [94, 157] width 33 height 12
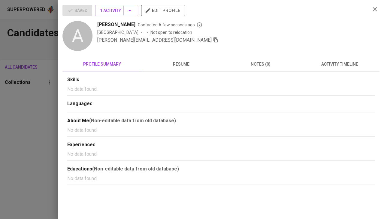
click at [32, 111] on div at bounding box center [192, 109] width 384 height 219
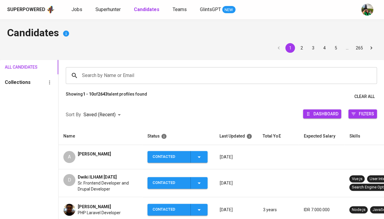
click at [96, 148] on td "A aldo praherda" at bounding box center [101, 157] width 84 height 24
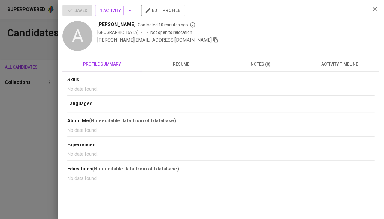
click at [349, 65] on span "activity timeline" at bounding box center [339, 65] width 72 height 8
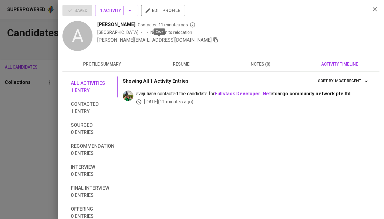
click at [213, 40] on icon "button" at bounding box center [215, 39] width 5 height 5
click at [28, 98] on div at bounding box center [192, 109] width 384 height 219
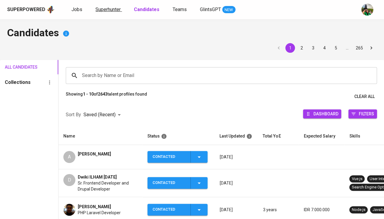
click at [102, 12] on span "Superhunter" at bounding box center [107, 10] width 25 height 6
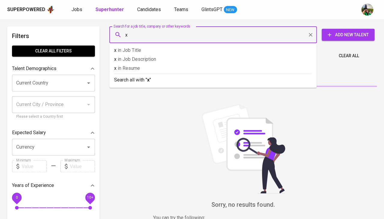
click at [141, 38] on input "x" at bounding box center [214, 34] width 181 height 11
type input "x"
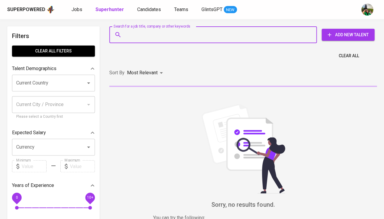
paste input "aldo_praherda@yahoo.com"
type input "aldo_praherda@yahoo.com"
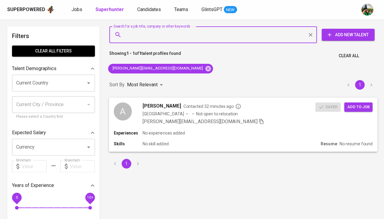
click at [365, 106] on span "Add to job" at bounding box center [358, 107] width 22 height 7
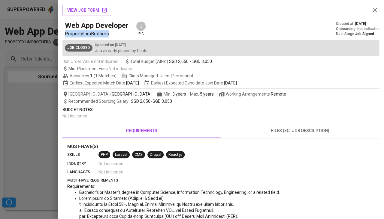
drag, startPoint x: 109, startPoint y: 34, endPoint x: 65, endPoint y: 36, distance: 43.8
click at [65, 36] on span "PropertyLimBrothers" at bounding box center [87, 34] width 44 height 6
copy span "PropertyLimBrothers"
click at [39, 120] on div at bounding box center [192, 109] width 384 height 219
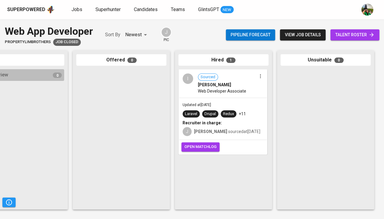
scroll to position [0, 331]
click at [344, 40] on div "Pipeline forecast view job details talent roster" at bounding box center [302, 35] width 153 height 22
click at [350, 35] on span "talent roster" at bounding box center [354, 35] width 39 height 8
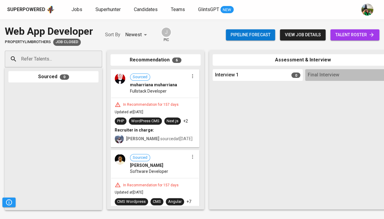
click at [342, 34] on span "talent roster" at bounding box center [354, 35] width 39 height 8
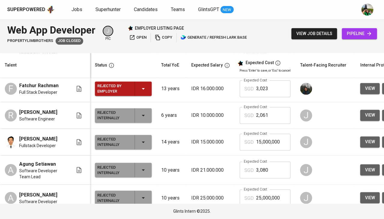
click at [357, 35] on span "pipeline" at bounding box center [359, 34] width 26 height 8
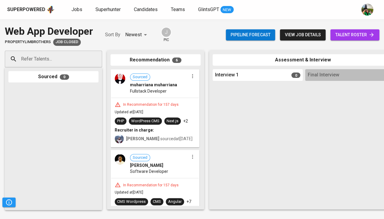
click at [347, 34] on span "talent roster" at bounding box center [354, 35] width 39 height 8
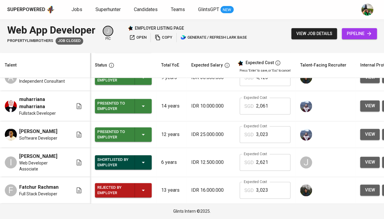
scroll to position [34, 0]
